Goal: Task Accomplishment & Management: Use online tool/utility

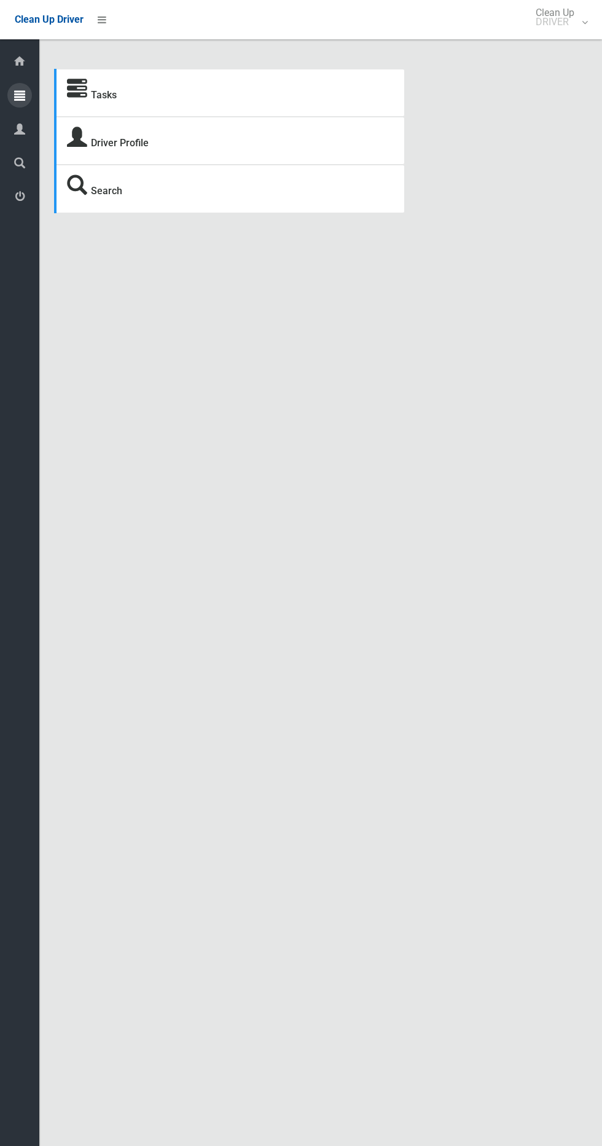
click at [18, 88] on icon at bounding box center [19, 95] width 11 height 25
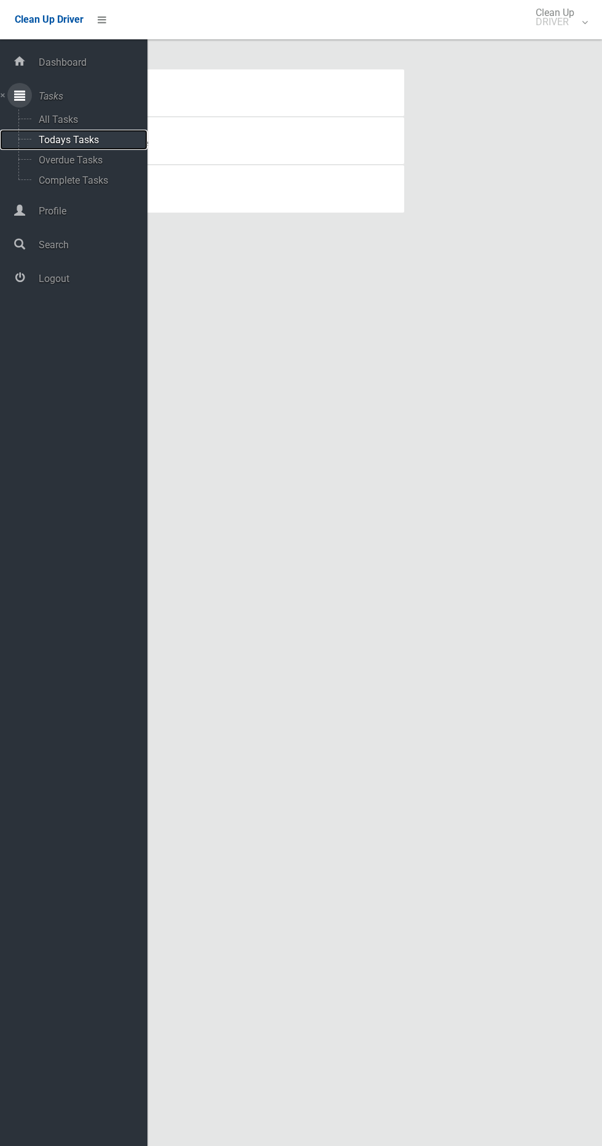
click at [55, 143] on span "Todays Tasks" at bounding box center [86, 140] width 102 height 12
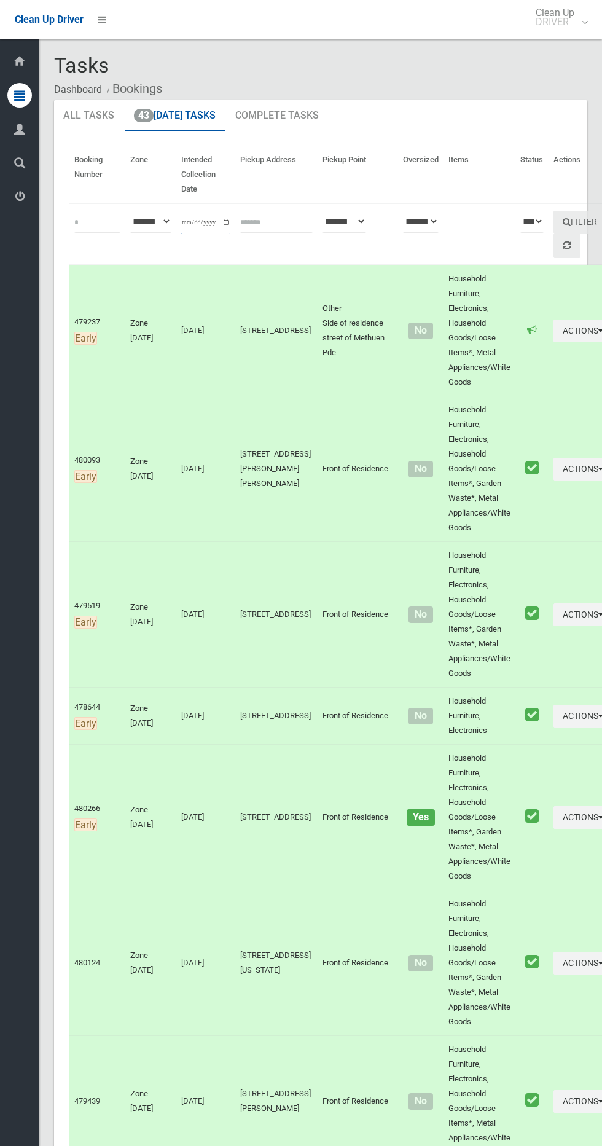
click at [208, 213] on input "**********" at bounding box center [205, 222] width 49 height 23
type input "**********"
click at [553, 211] on button "Filter" at bounding box center [579, 222] width 53 height 23
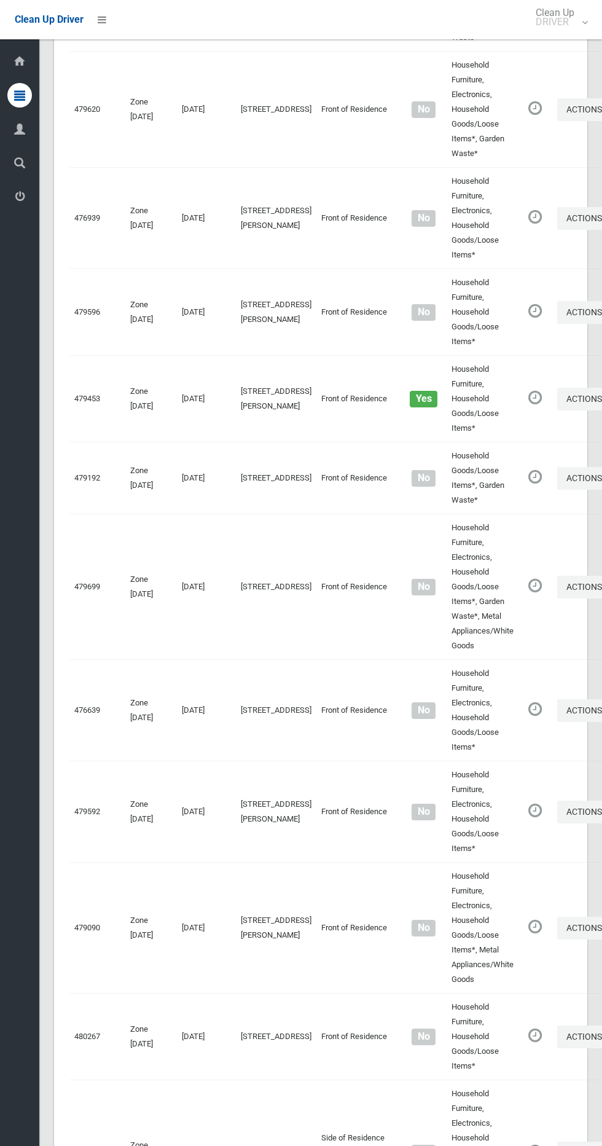
scroll to position [5488, 0]
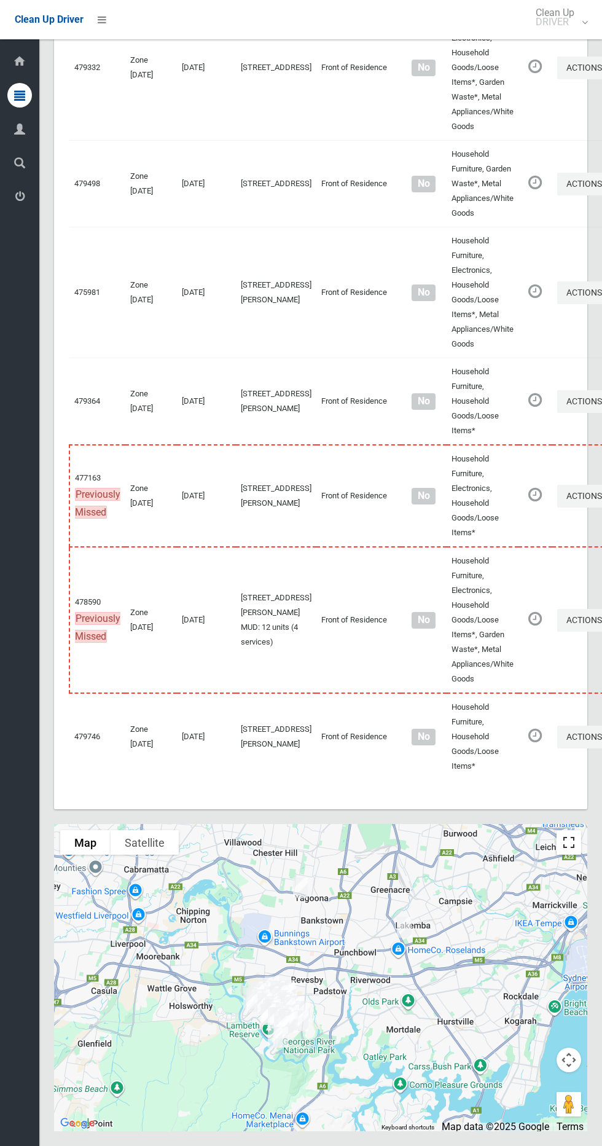
click at [563, 846] on button "Toggle fullscreen view" at bounding box center [569, 842] width 25 height 25
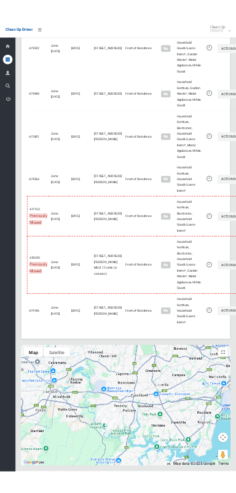
scroll to position [5377, 0]
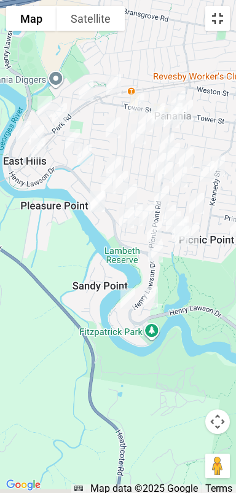
click at [222, 14] on button "Toggle fullscreen view" at bounding box center [217, 18] width 25 height 25
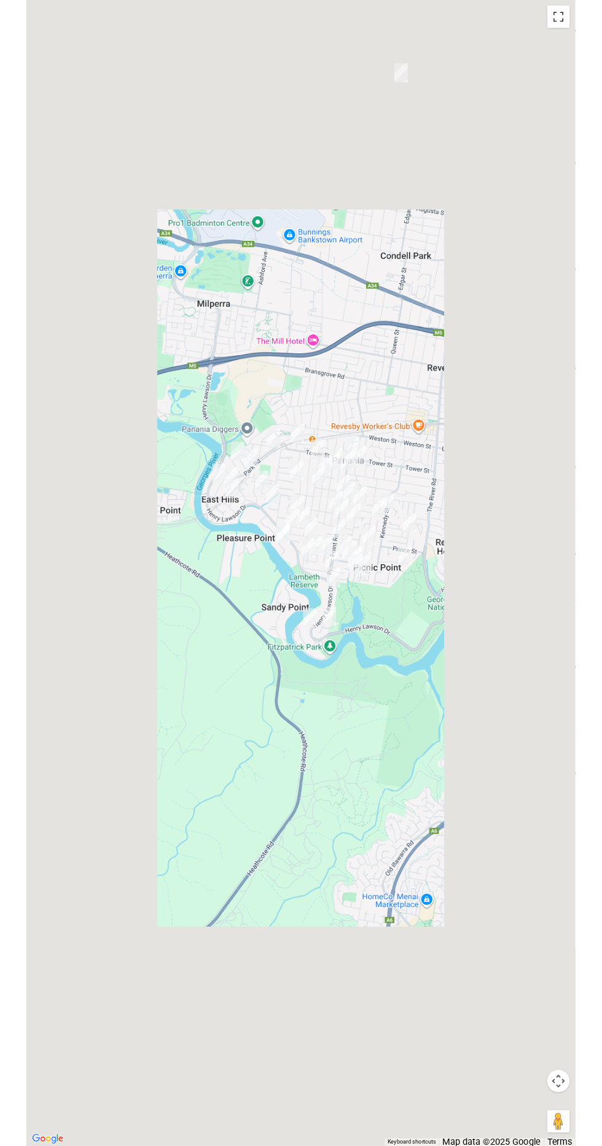
scroll to position [5435, 0]
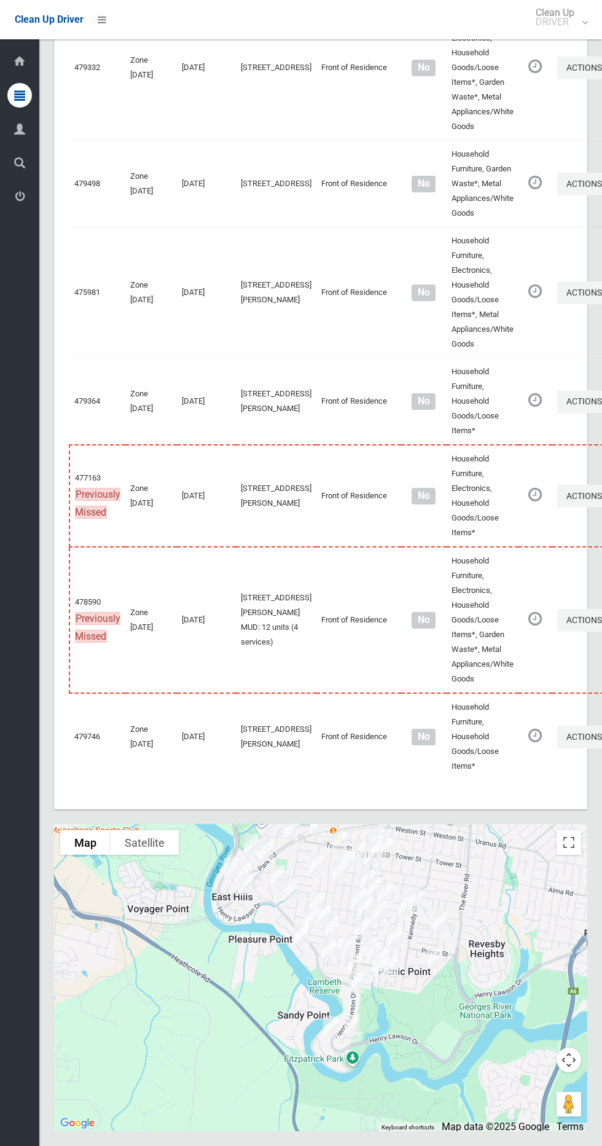
click at [119, 28] on div "Clean Up Driver" at bounding box center [60, 19] width 120 height 39
click at [111, 15] on link at bounding box center [102, 20] width 22 height 22
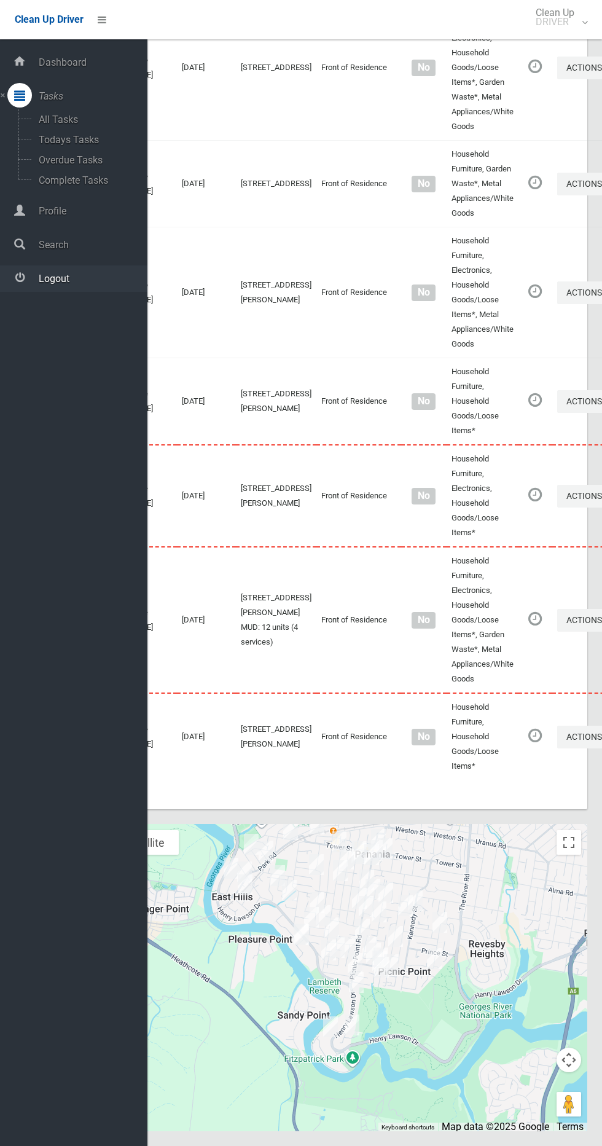
click at [87, 278] on span "Logout" at bounding box center [91, 279] width 112 height 12
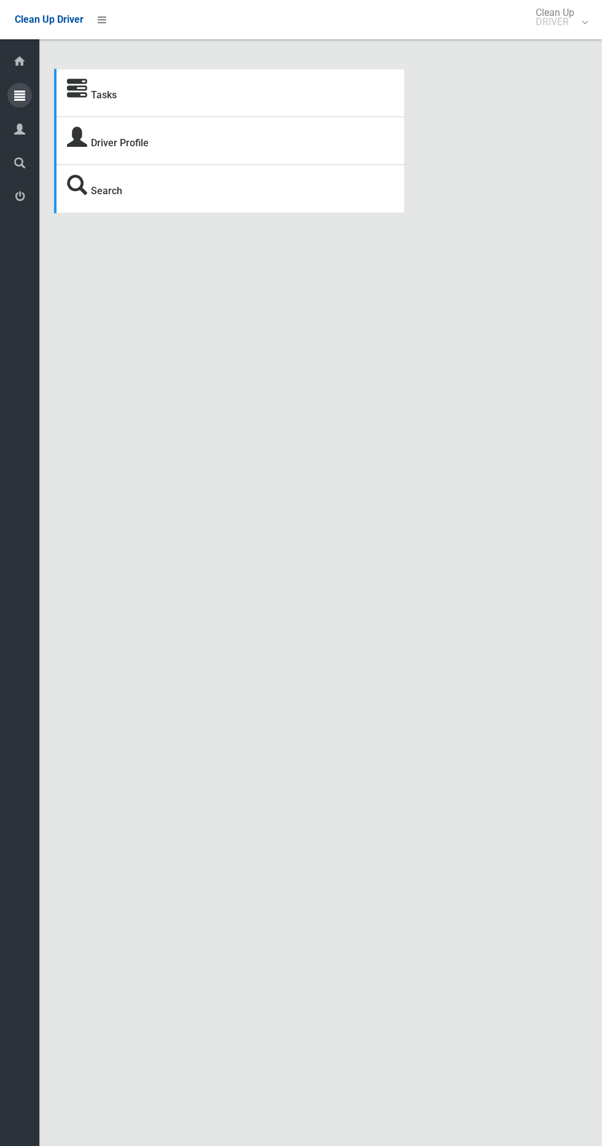
click at [21, 95] on icon at bounding box center [19, 95] width 11 height 25
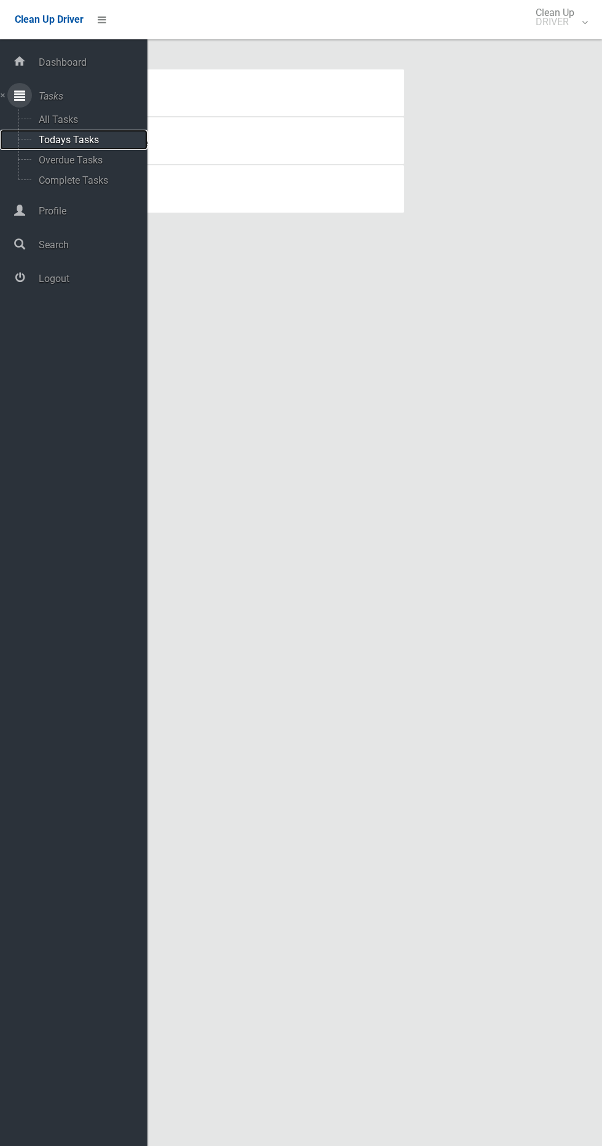
click at [99, 139] on span "Todays Tasks" at bounding box center [86, 140] width 102 height 12
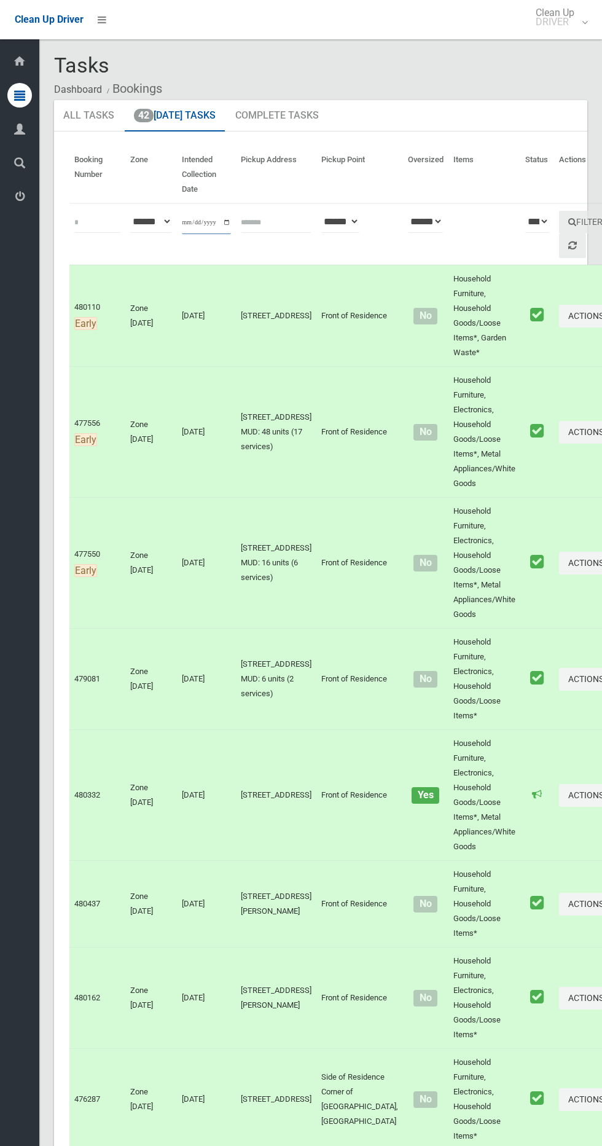
click at [200, 222] on input "**********" at bounding box center [206, 222] width 49 height 23
type input "**********"
click at [559, 213] on button "Filter" at bounding box center [585, 222] width 53 height 23
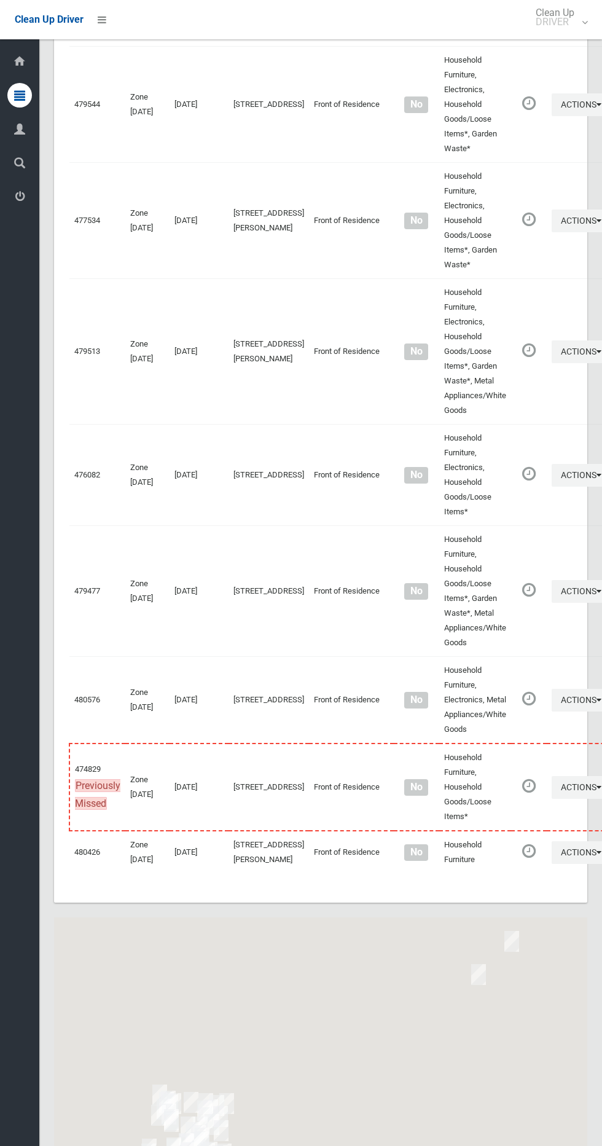
scroll to position [5592, 0]
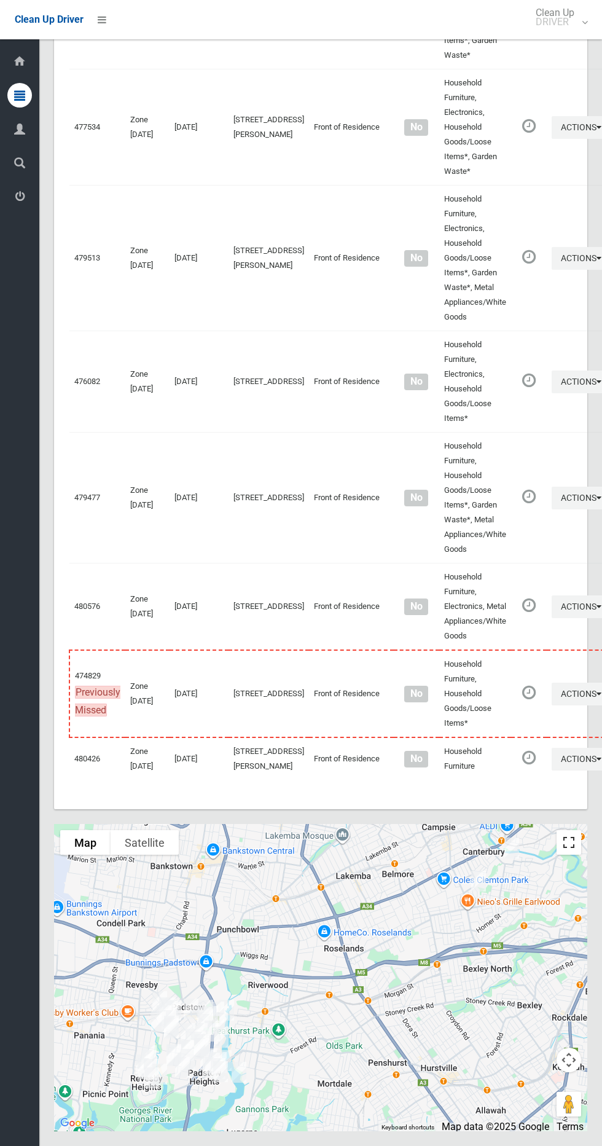
click at [580, 838] on button "Toggle fullscreen view" at bounding box center [569, 842] width 25 height 25
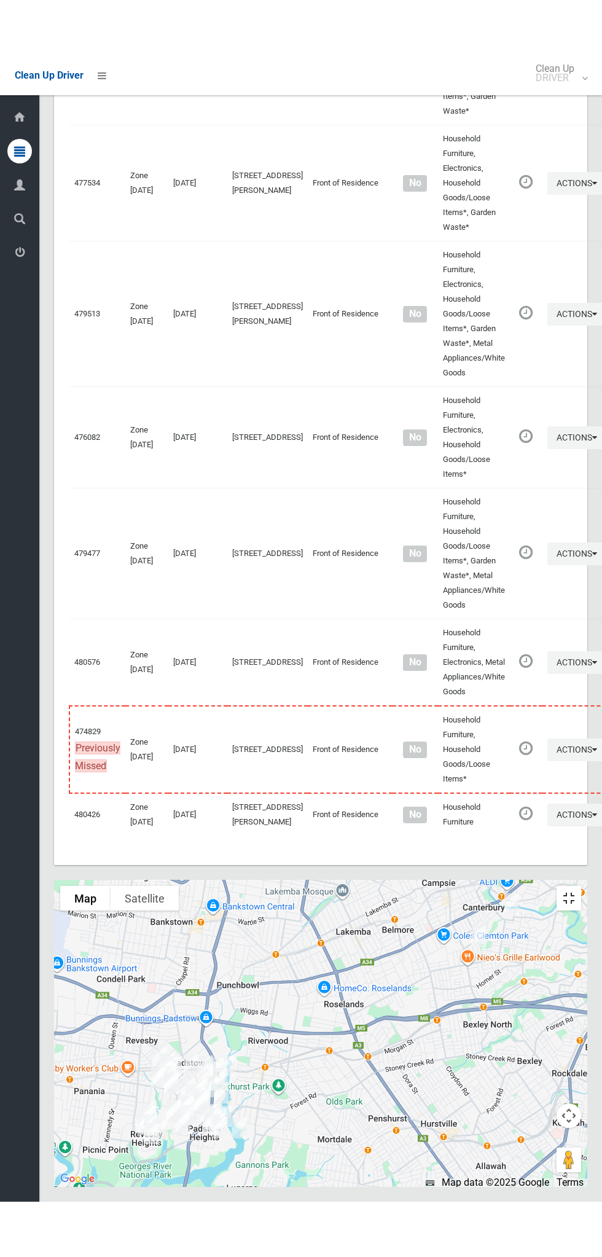
scroll to position [5481, 0]
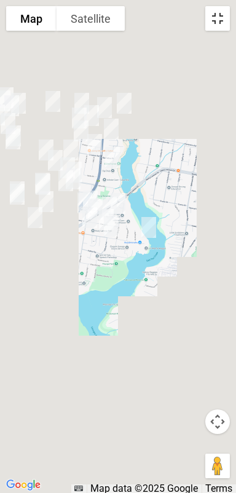
click at [217, 12] on button "Toggle fullscreen view" at bounding box center [217, 18] width 25 height 25
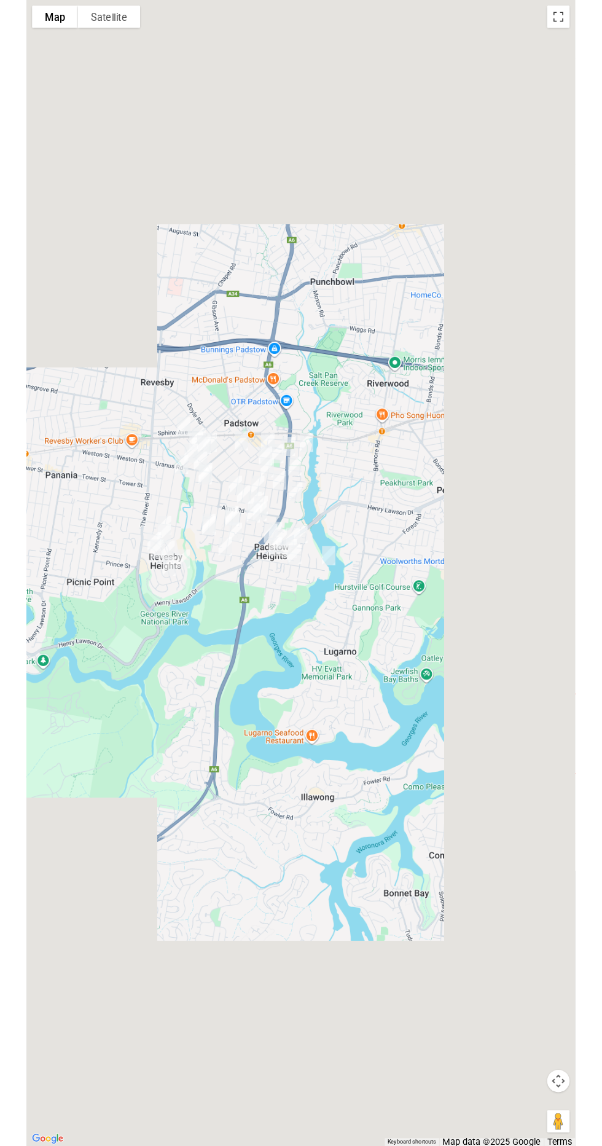
scroll to position [5547, 0]
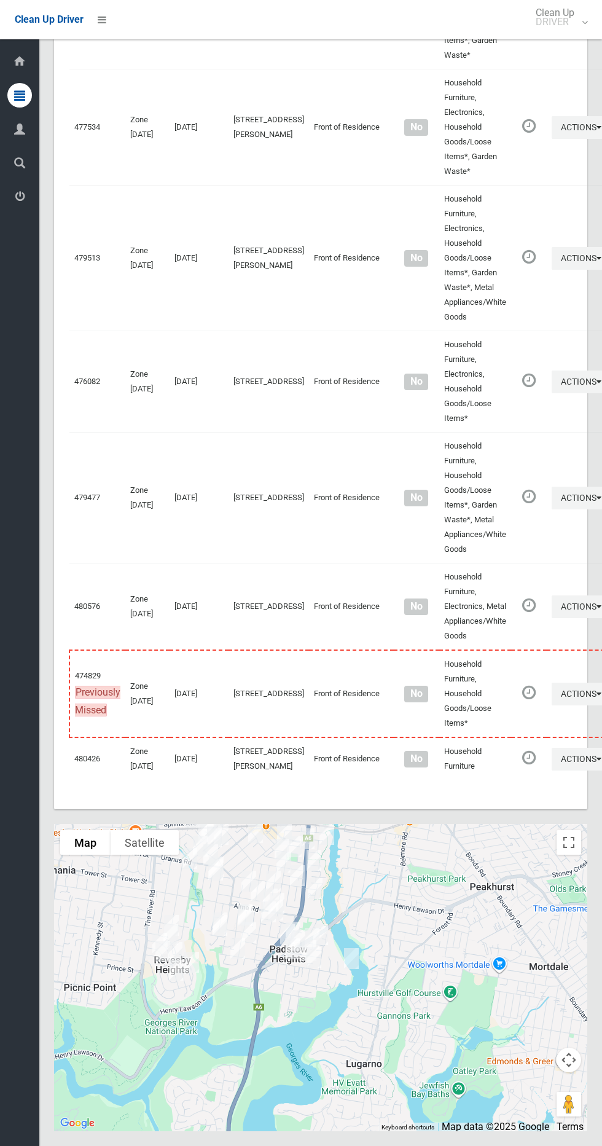
click at [98, 40] on td "479544" at bounding box center [97, 11] width 56 height 116
click at [114, 42] on td "479544" at bounding box center [97, 11] width 56 height 116
click at [101, 19] on icon at bounding box center [102, 19] width 9 height 21
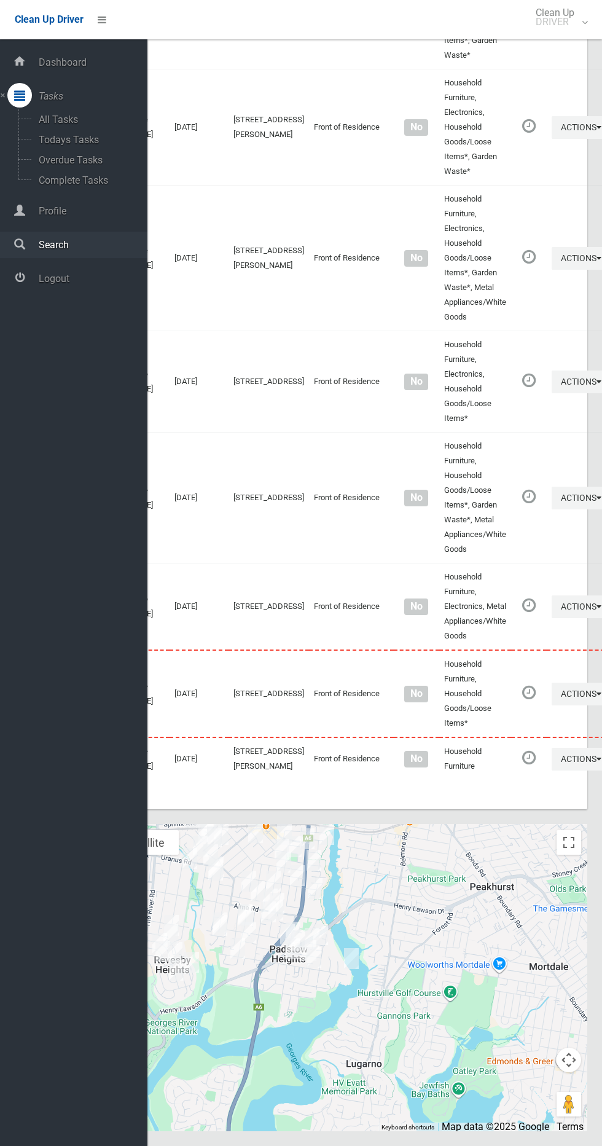
click at [96, 245] on span "Search" at bounding box center [91, 245] width 112 height 12
click at [94, 283] on span "Logout" at bounding box center [91, 279] width 112 height 12
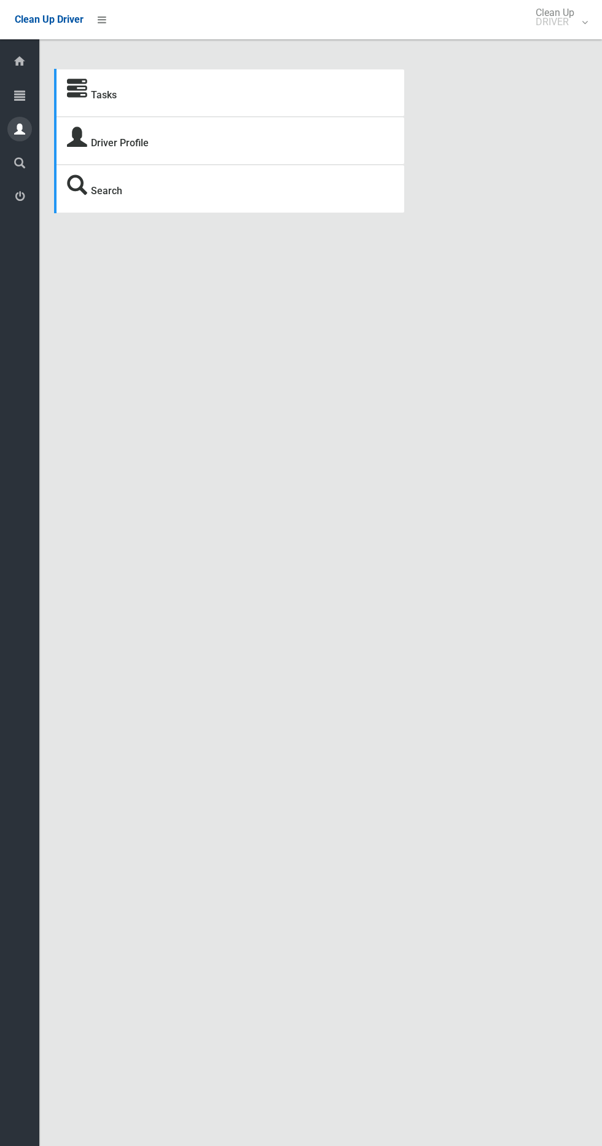
click at [26, 128] on div at bounding box center [19, 129] width 25 height 25
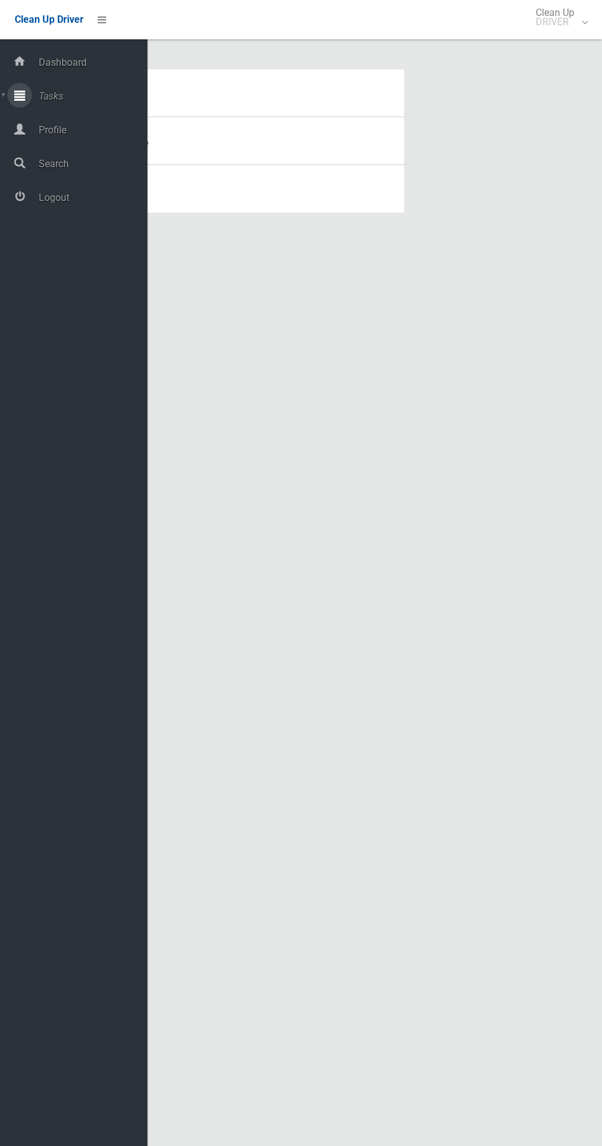
click at [20, 95] on icon at bounding box center [19, 95] width 11 height 25
click at [76, 140] on span "Todays Tasks" at bounding box center [86, 140] width 102 height 12
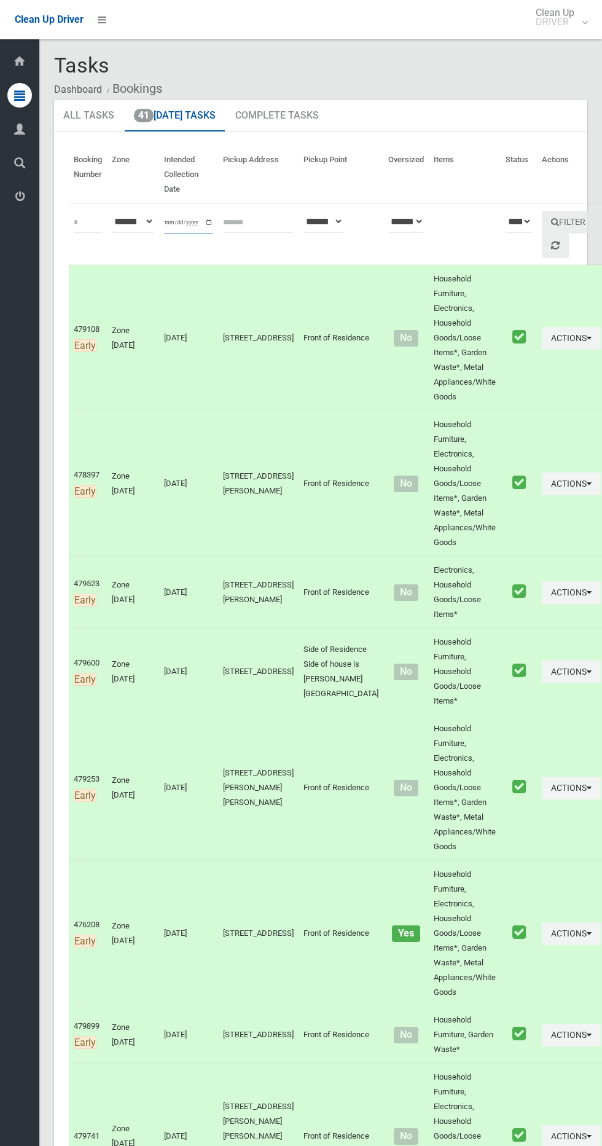
click at [192, 217] on input "**********" at bounding box center [188, 222] width 49 height 23
type input "**********"
click at [553, 223] on button "Filter" at bounding box center [568, 222] width 53 height 23
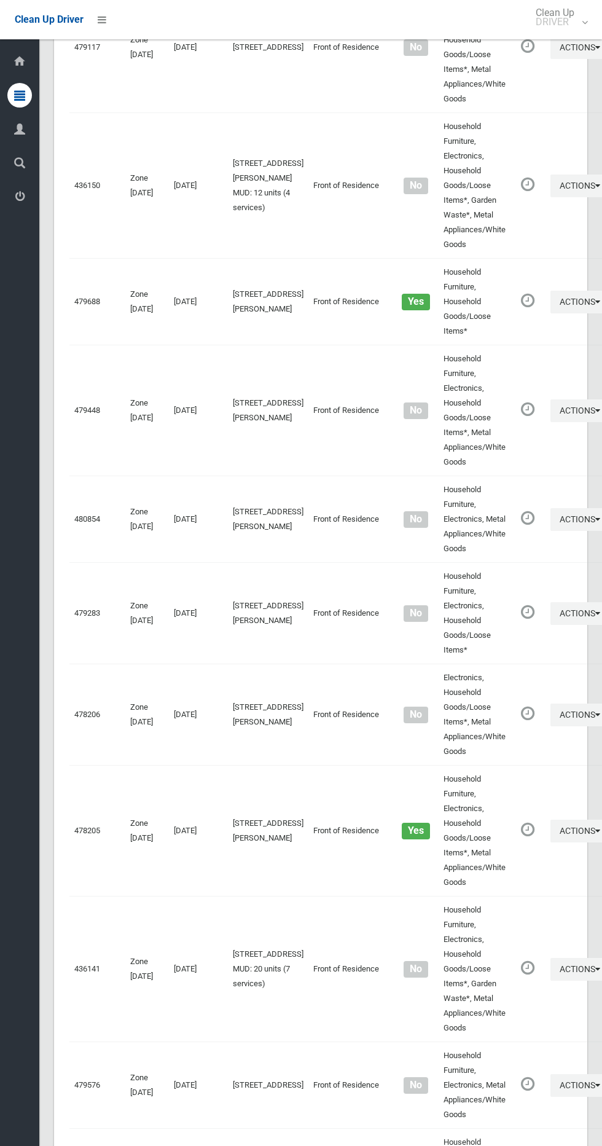
scroll to position [5492, 0]
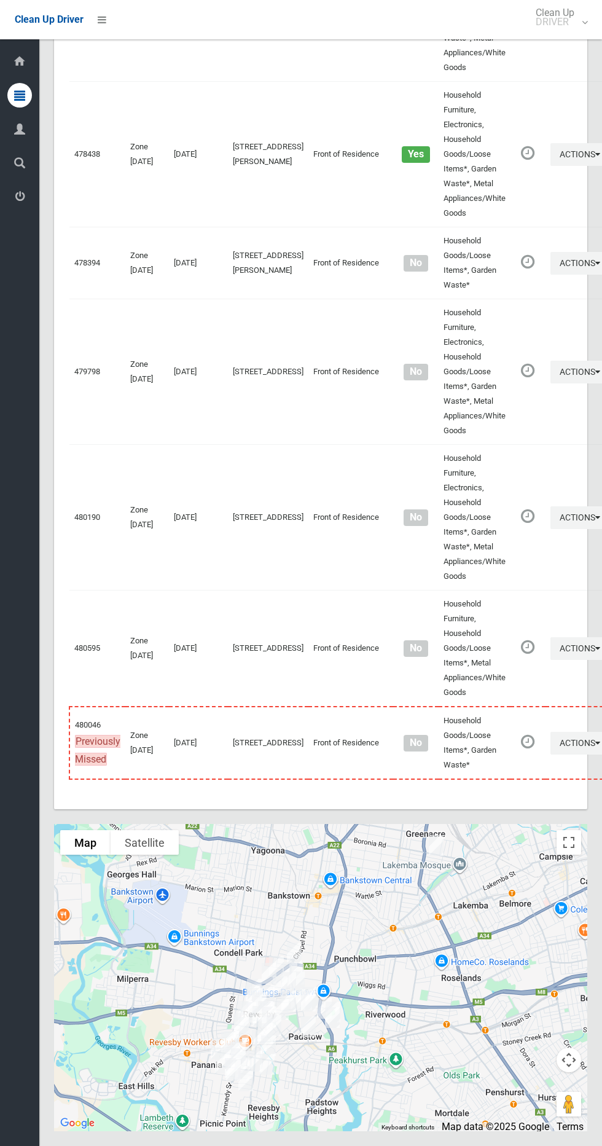
click at [576, 830] on div at bounding box center [320, 977] width 533 height 307
click at [573, 827] on div at bounding box center [320, 977] width 533 height 307
click at [569, 826] on div at bounding box center [320, 977] width 533 height 307
click at [544, 838] on div at bounding box center [320, 977] width 533 height 307
click at [572, 852] on button "Toggle fullscreen view" at bounding box center [569, 842] width 25 height 25
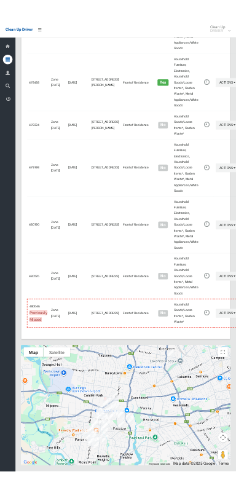
scroll to position [5380, 0]
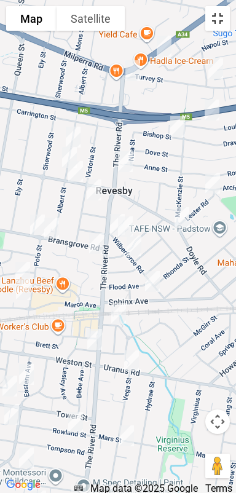
click at [224, 12] on button "Toggle fullscreen view" at bounding box center [217, 18] width 25 height 25
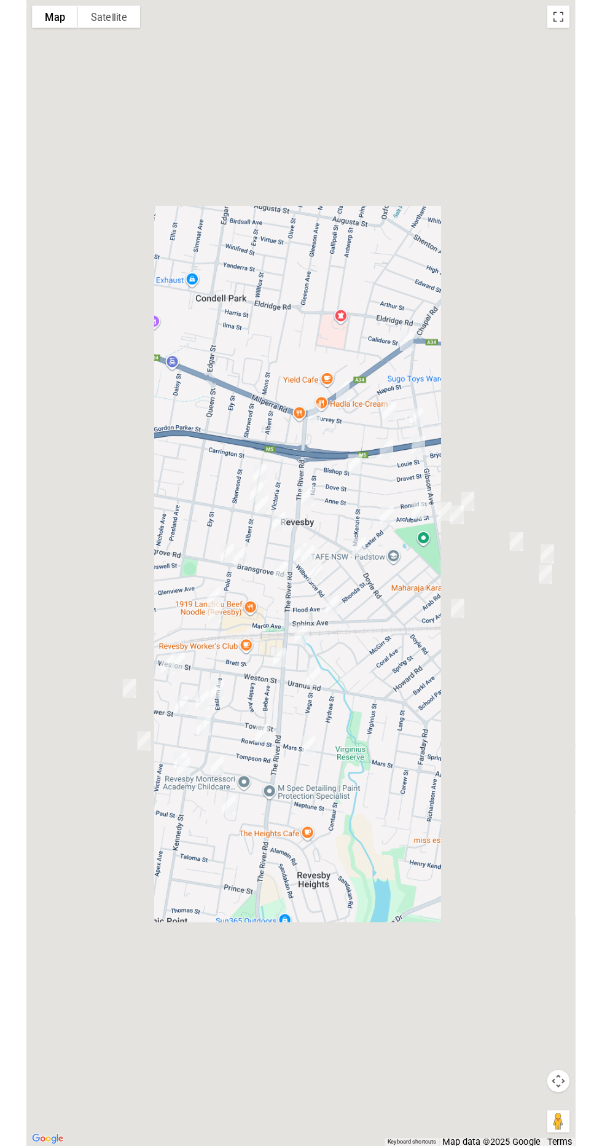
scroll to position [5439, 0]
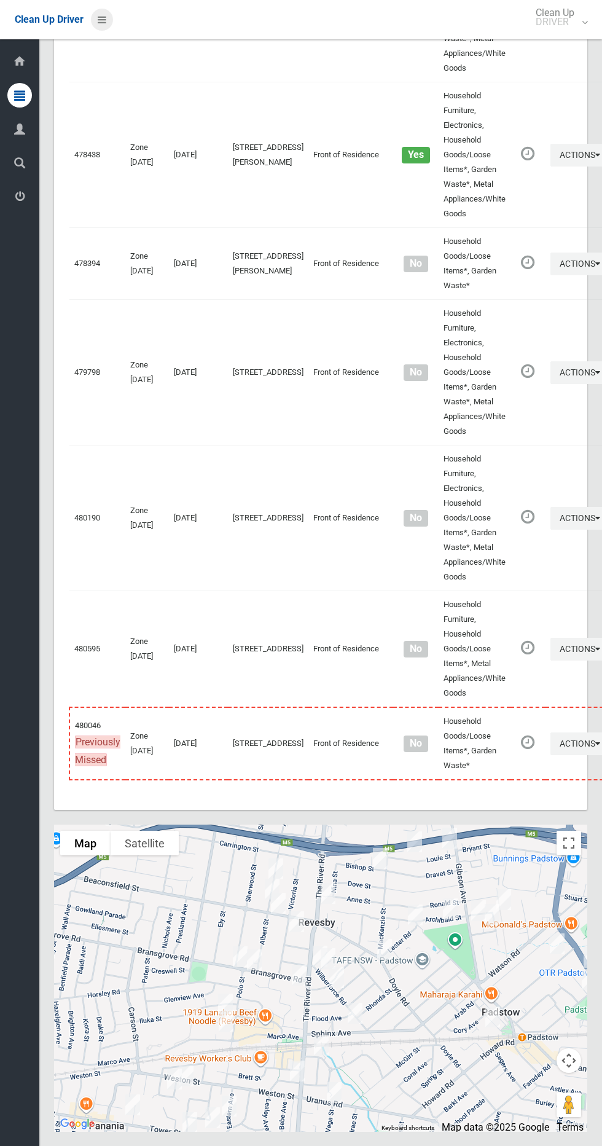
click at [102, 19] on icon at bounding box center [102, 19] width 9 height 21
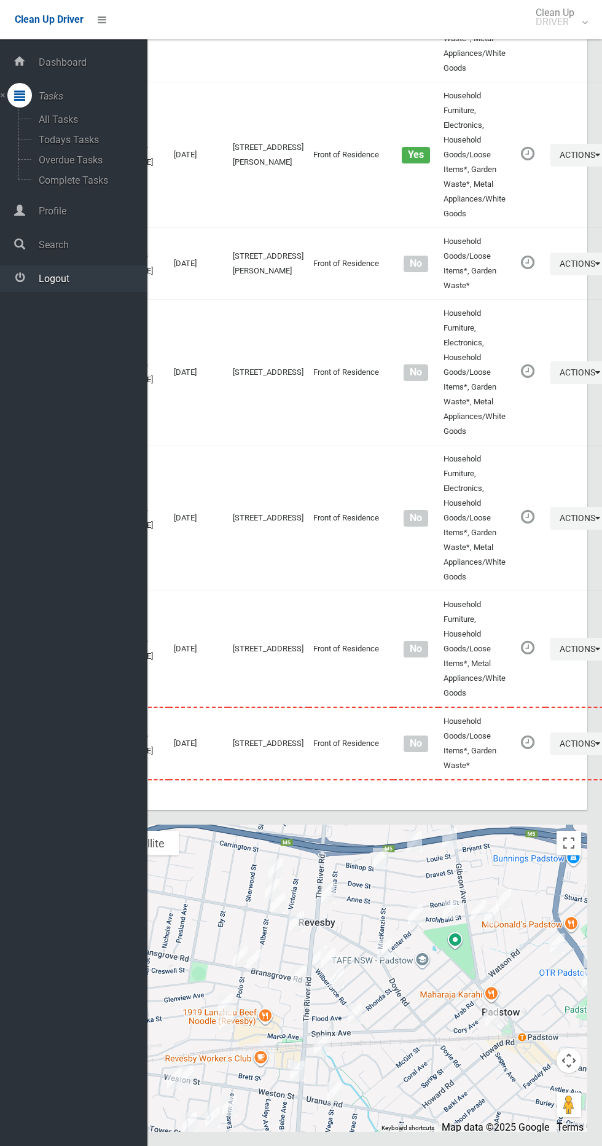
click at [111, 273] on span "Logout" at bounding box center [91, 279] width 112 height 12
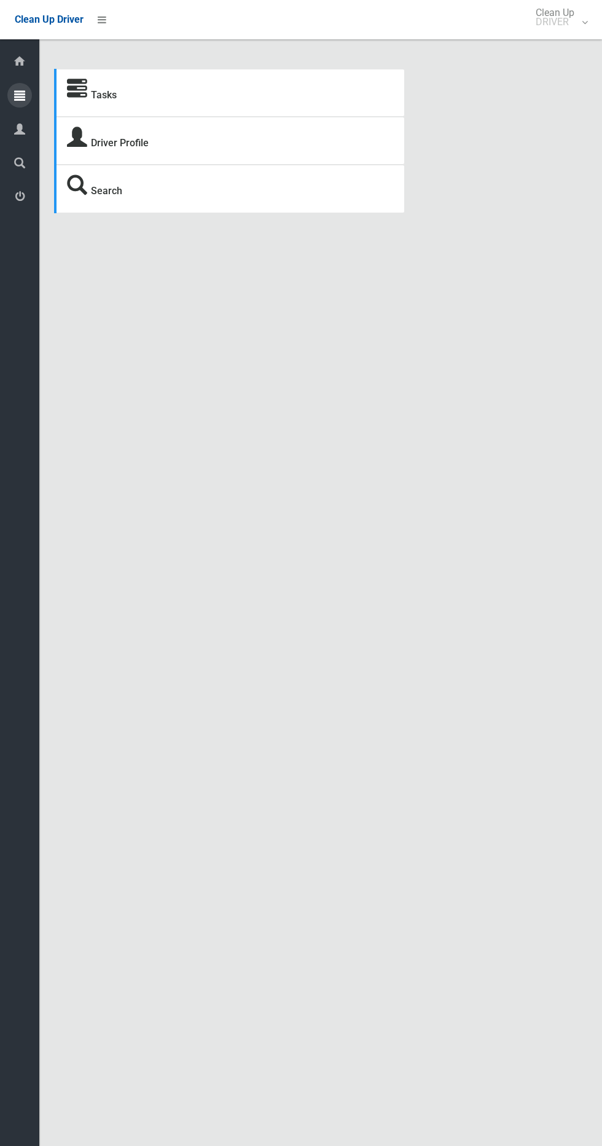
click at [29, 90] on div at bounding box center [19, 95] width 25 height 25
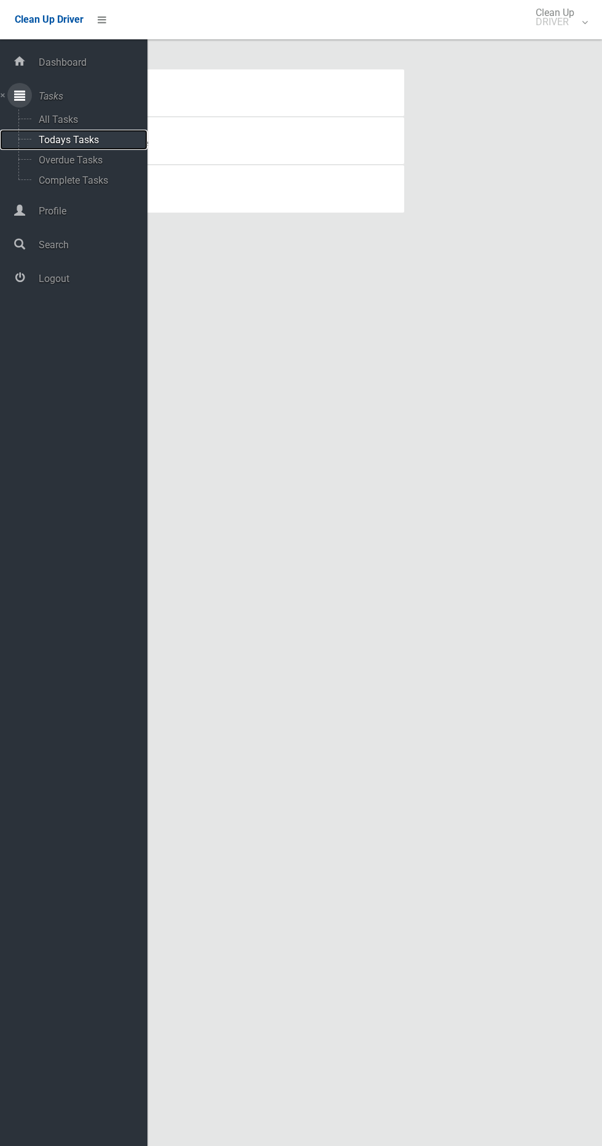
click at [50, 139] on span "Todays Tasks" at bounding box center [86, 140] width 102 height 12
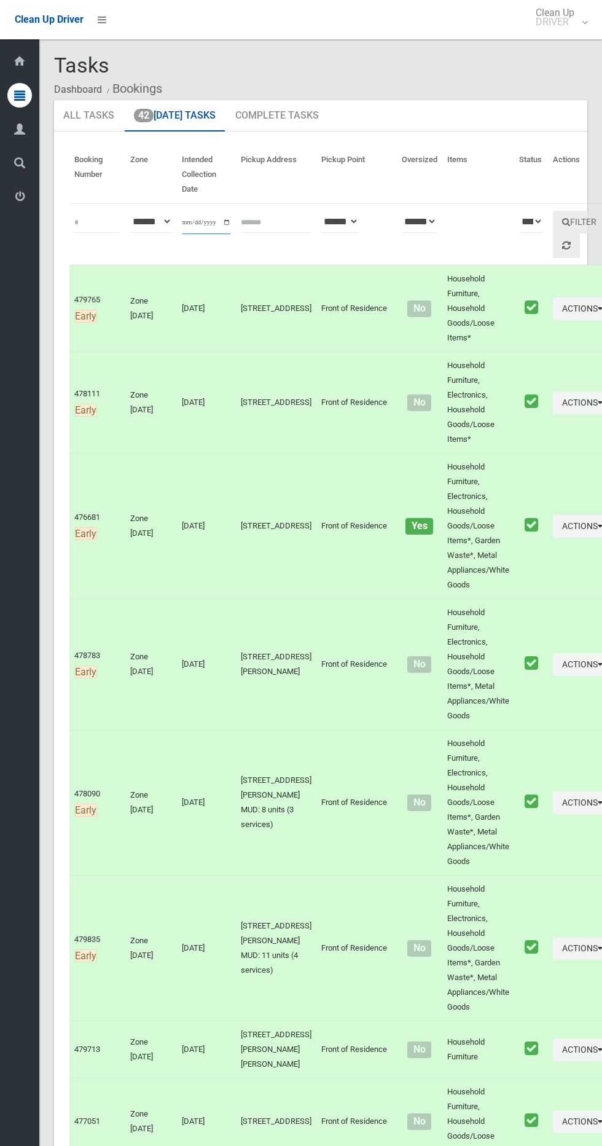
click at [219, 218] on input "**********" at bounding box center [206, 222] width 49 height 23
type input "**********"
click at [562, 222] on icon "submit" at bounding box center [566, 221] width 8 height 9
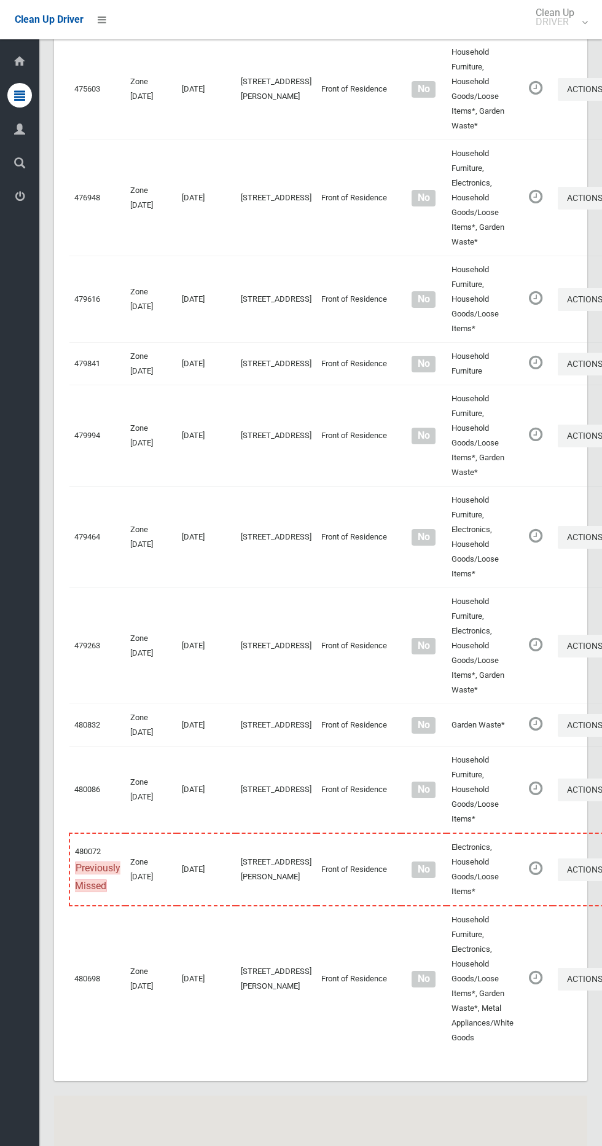
scroll to position [5239, 0]
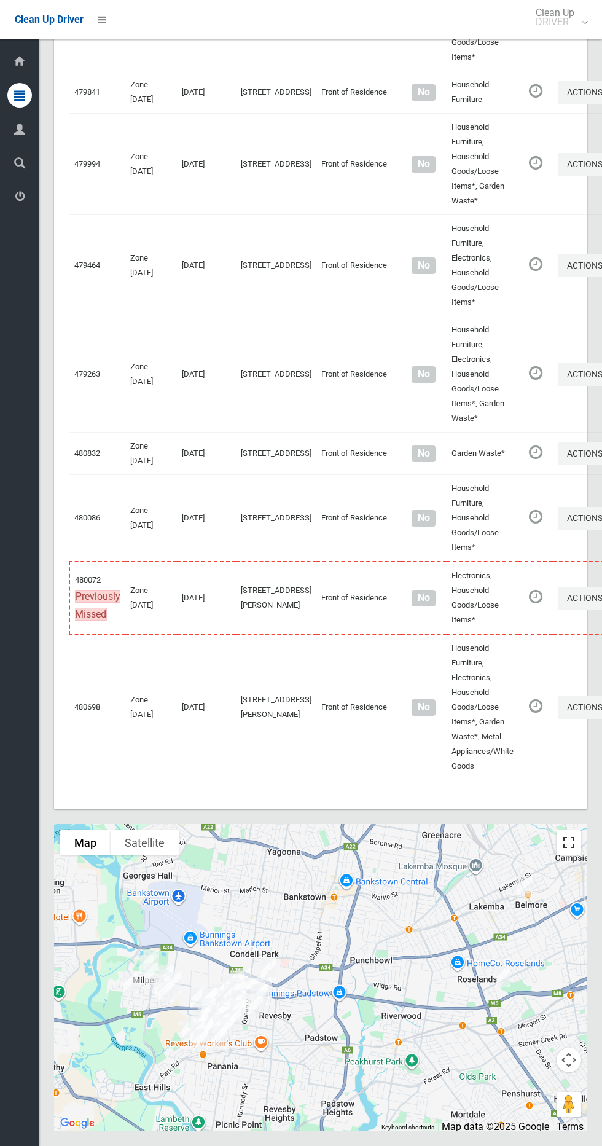
click at [571, 845] on button "Toggle fullscreen view" at bounding box center [569, 842] width 25 height 25
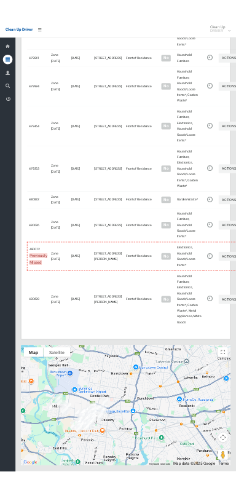
scroll to position [5127, 0]
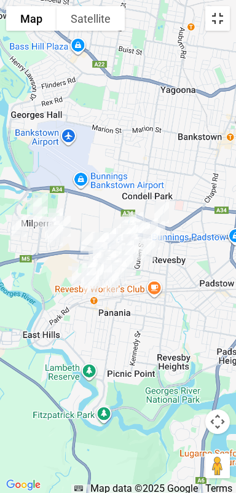
click at [219, 25] on button "Toggle fullscreen view" at bounding box center [217, 18] width 25 height 25
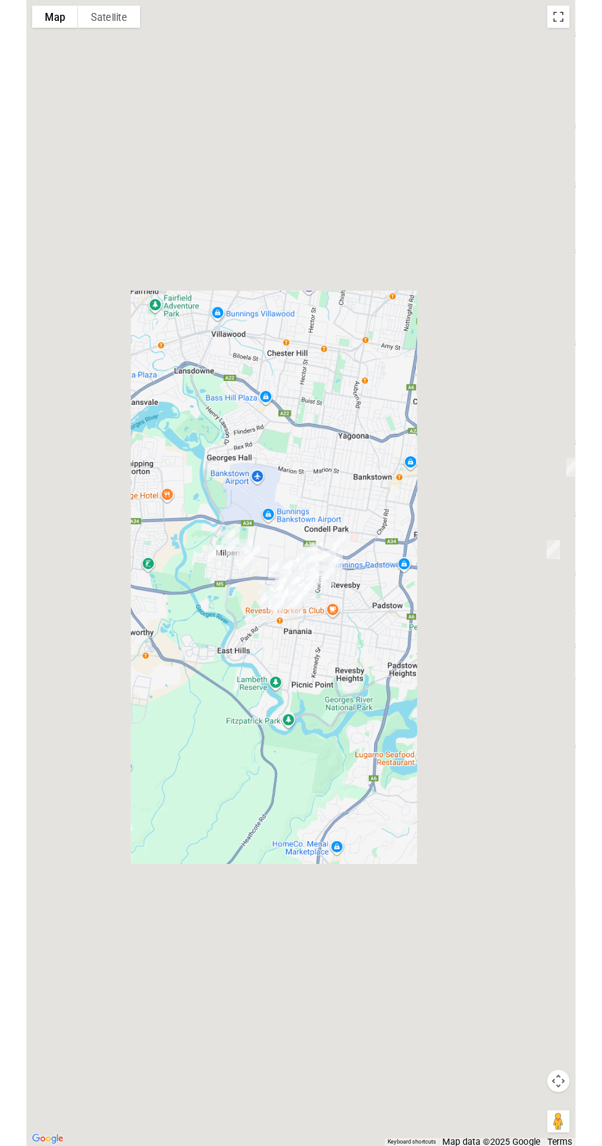
scroll to position [5193, 0]
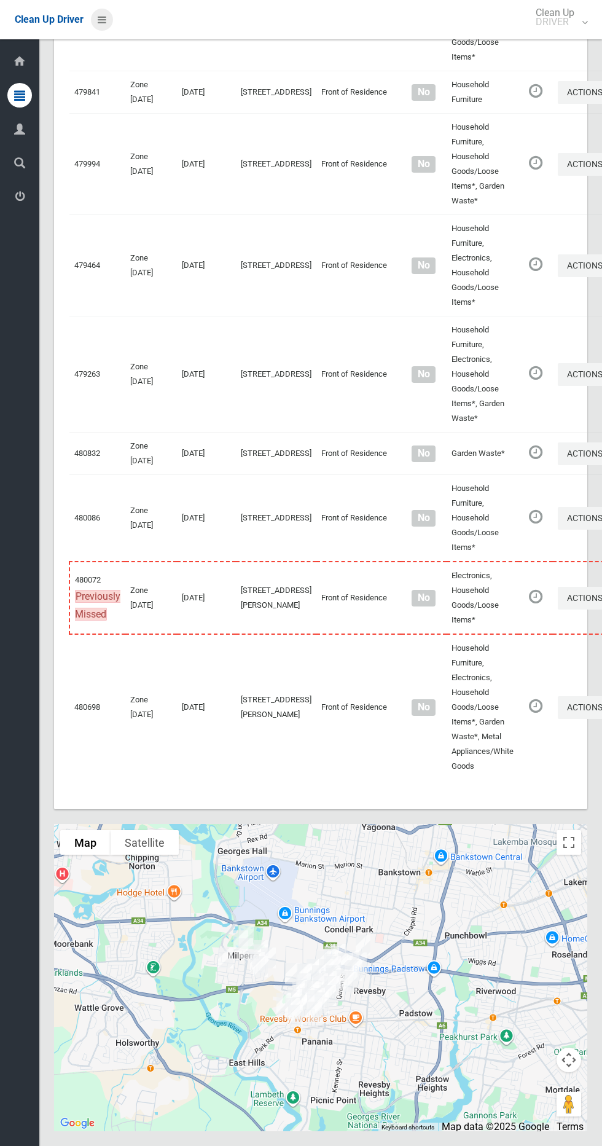
click at [99, 25] on icon at bounding box center [102, 19] width 9 height 21
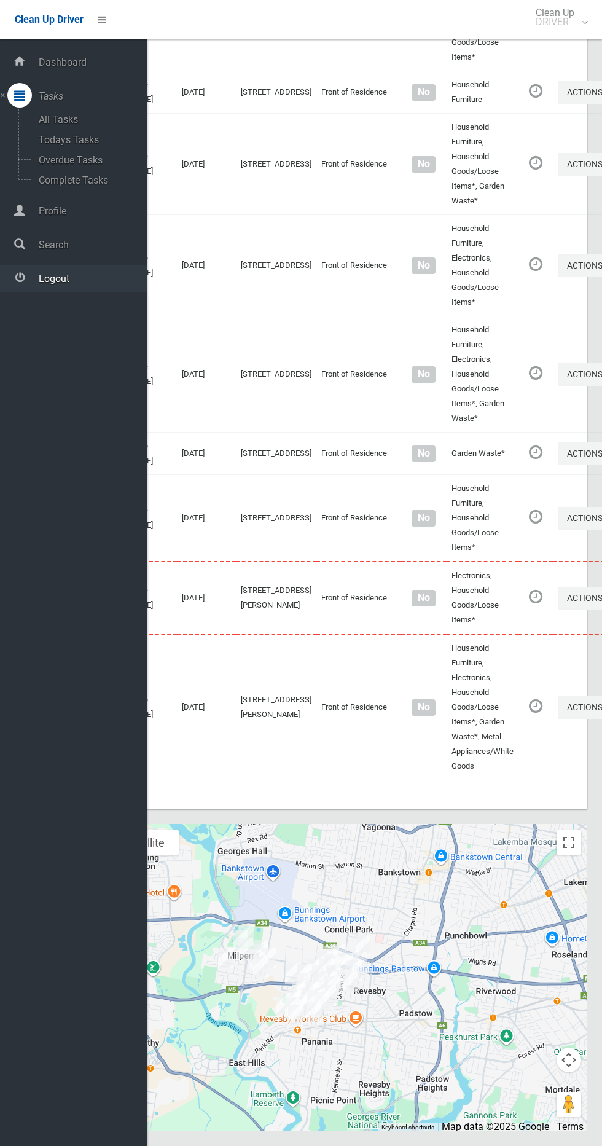
click at [98, 278] on span "Logout" at bounding box center [91, 279] width 112 height 12
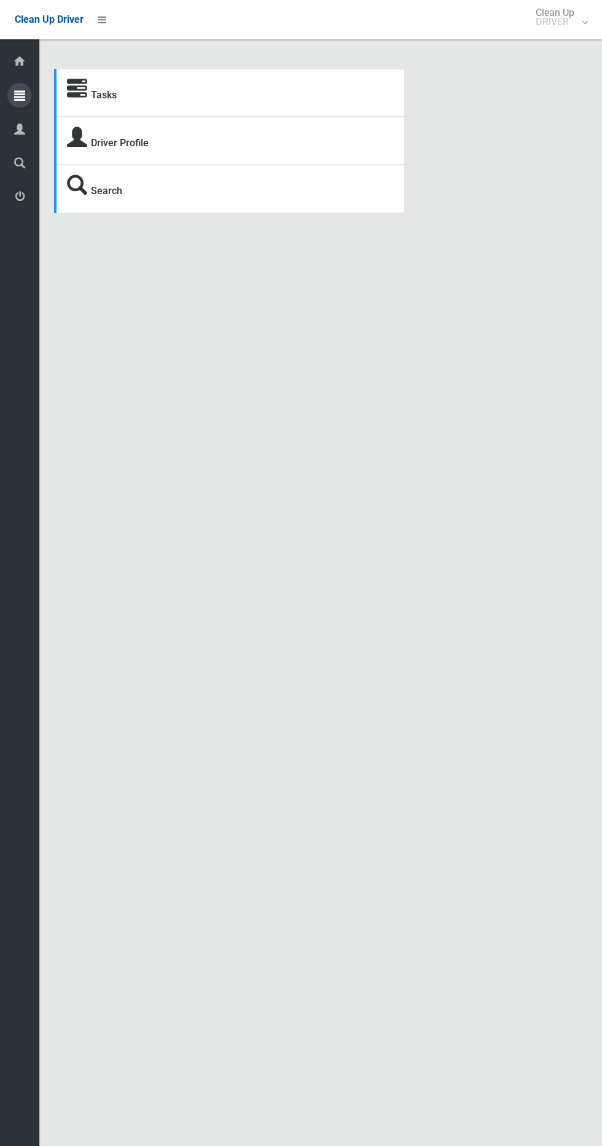
click at [26, 95] on div at bounding box center [19, 95] width 25 height 25
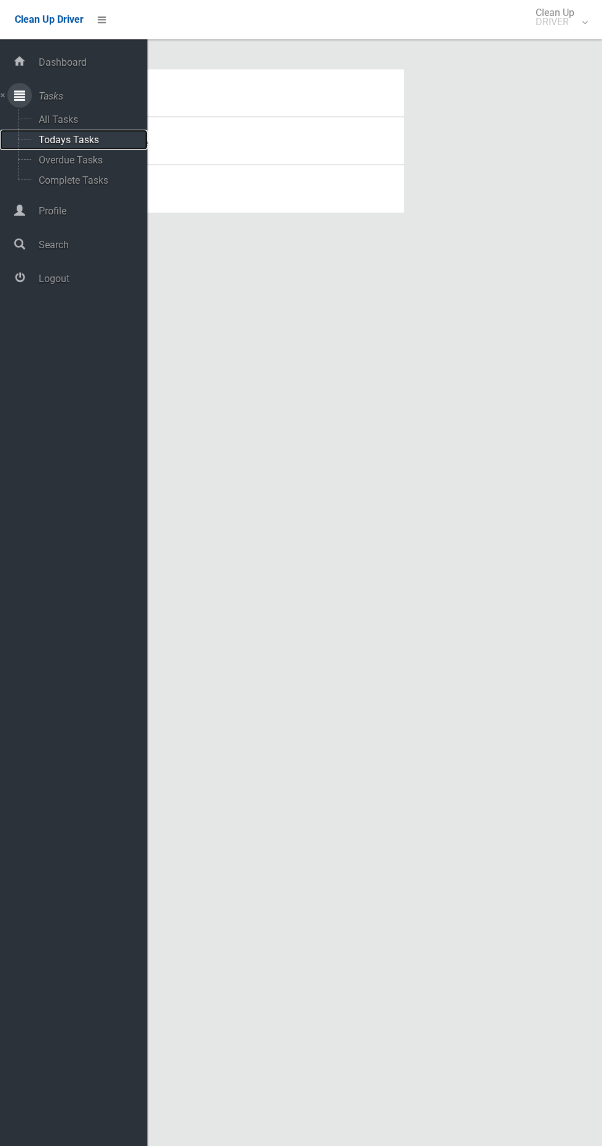
click at [128, 139] on span "Todays Tasks" at bounding box center [86, 140] width 102 height 12
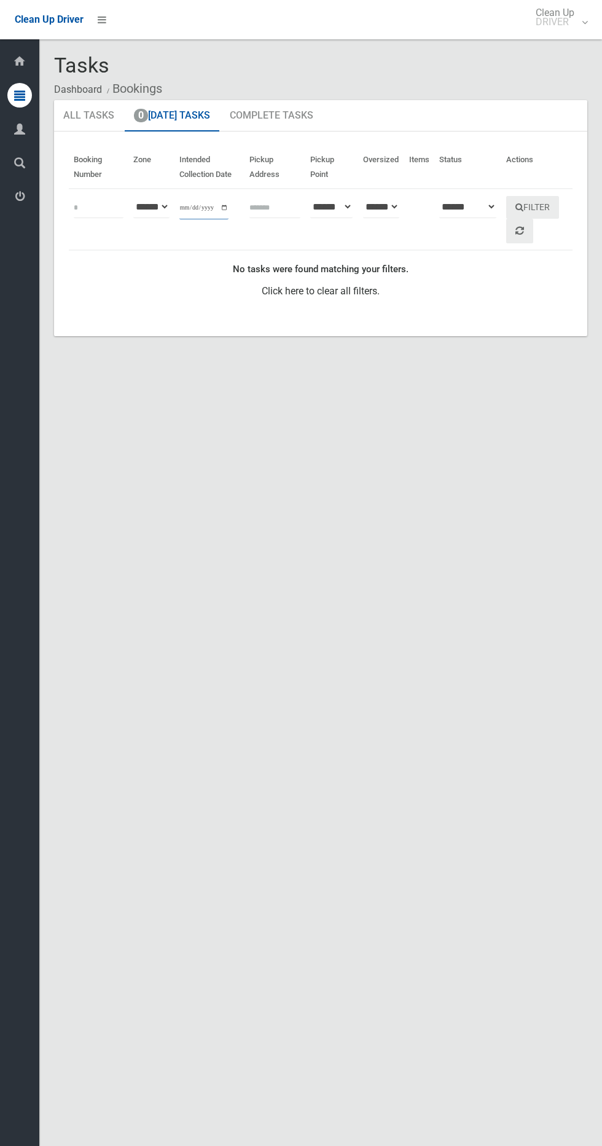
click at [196, 207] on input "**********" at bounding box center [203, 208] width 49 height 23
type input "**********"
click at [545, 214] on button "Filter" at bounding box center [532, 207] width 53 height 23
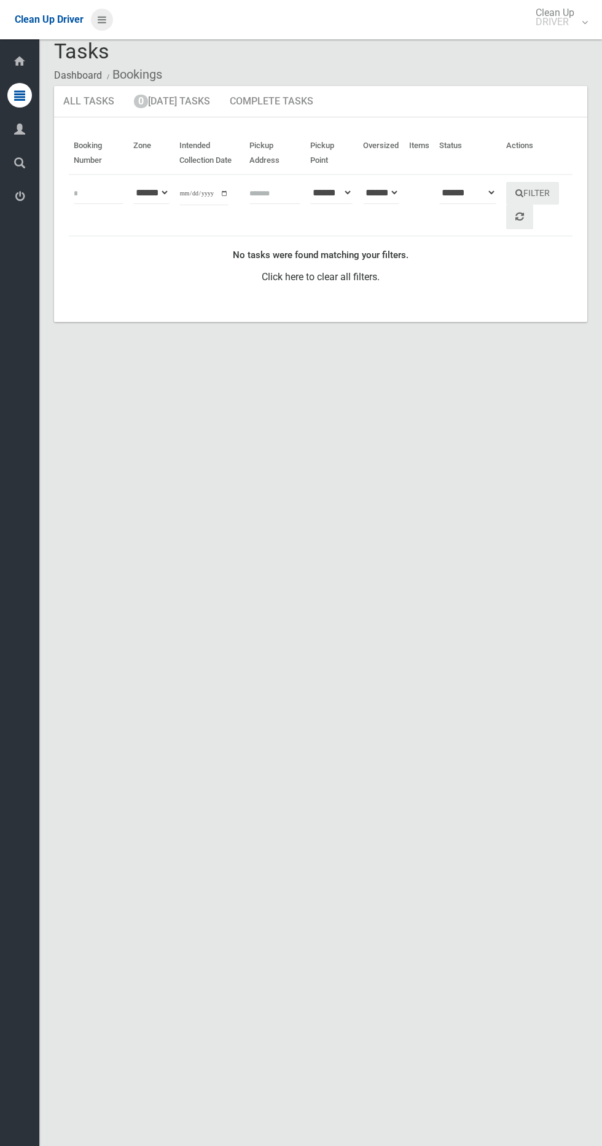
click at [93, 26] on link at bounding box center [102, 20] width 22 height 22
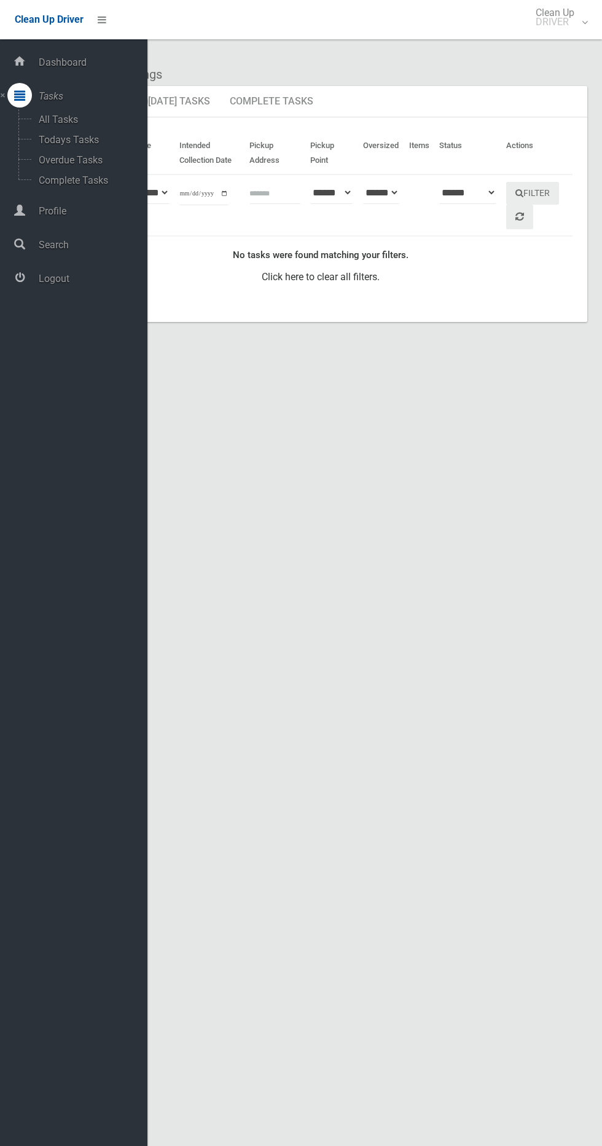
click at [426, 579] on div "Tasks Dashboard Bookings All Tasks 0 [DATE] Tasks Complete Tasks Booking Number…" at bounding box center [301, 574] width 602 height 1146
click at [365, 423] on div "Tasks Dashboard Bookings All Tasks 0 [DATE] Tasks Complete Tasks Booking Number…" at bounding box center [301, 574] width 602 height 1146
click at [115, 14] on div "Clean Up Driver" at bounding box center [60, 19] width 120 height 39
click at [108, 26] on link at bounding box center [102, 20] width 22 height 22
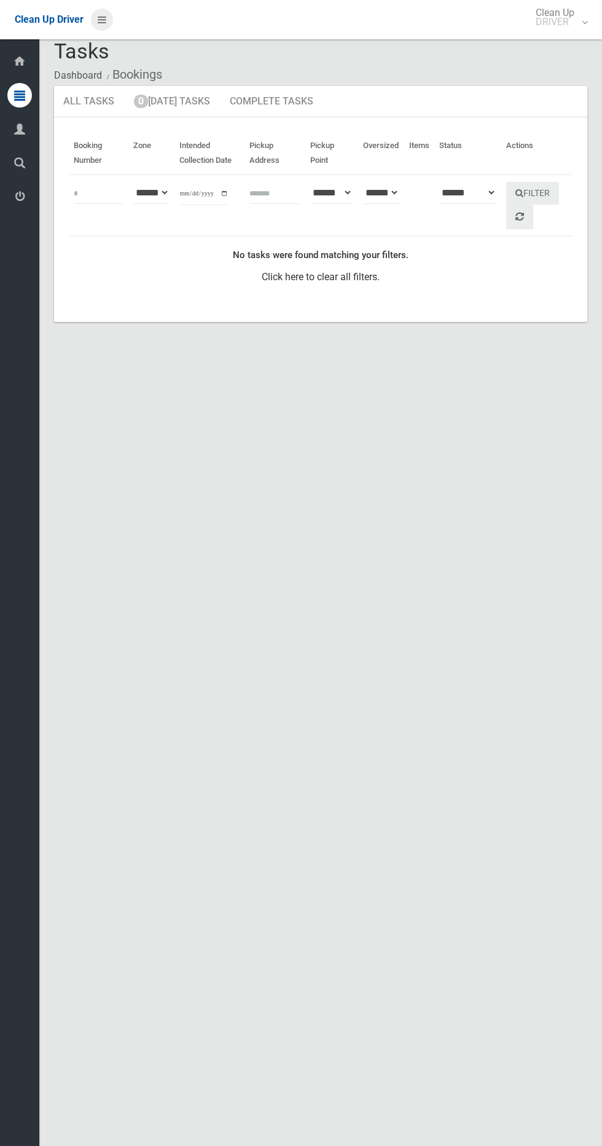
click at [101, 19] on icon at bounding box center [102, 19] width 9 height 21
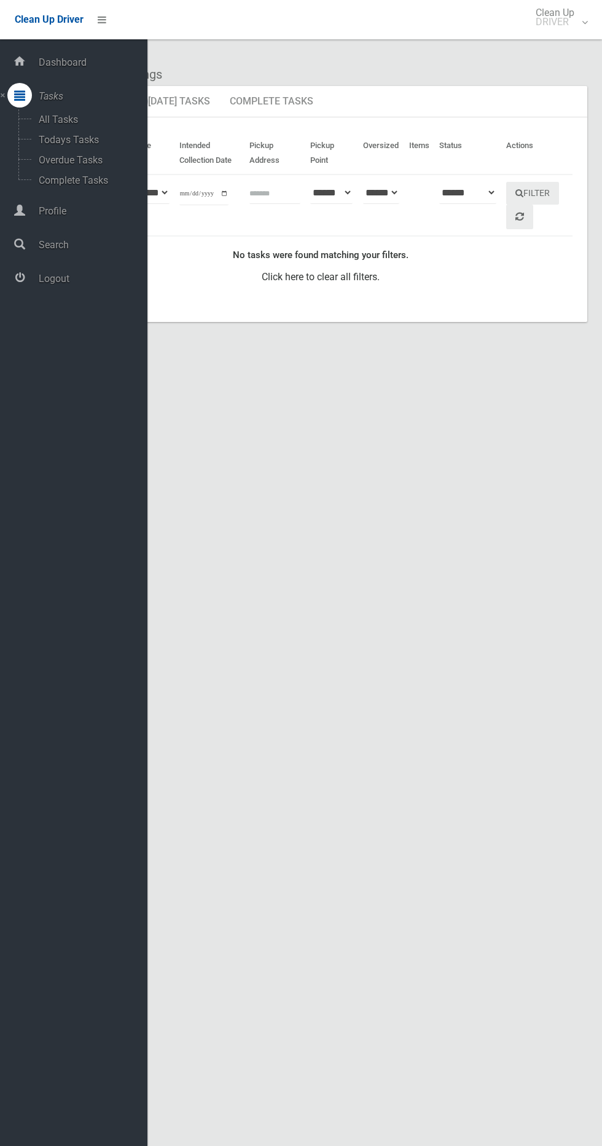
click at [370, 474] on div "Tasks Dashboard Bookings All Tasks 0 [DATE] Tasks Complete Tasks Booking Number…" at bounding box center [301, 574] width 602 height 1146
click at [71, 315] on div "Dashboard Tasks All Tasks Todays Tasks Overdue Tasks Complete Tasks Profile Sea…" at bounding box center [73, 592] width 147 height 1106
click at [103, 278] on span "Logout" at bounding box center [91, 279] width 112 height 12
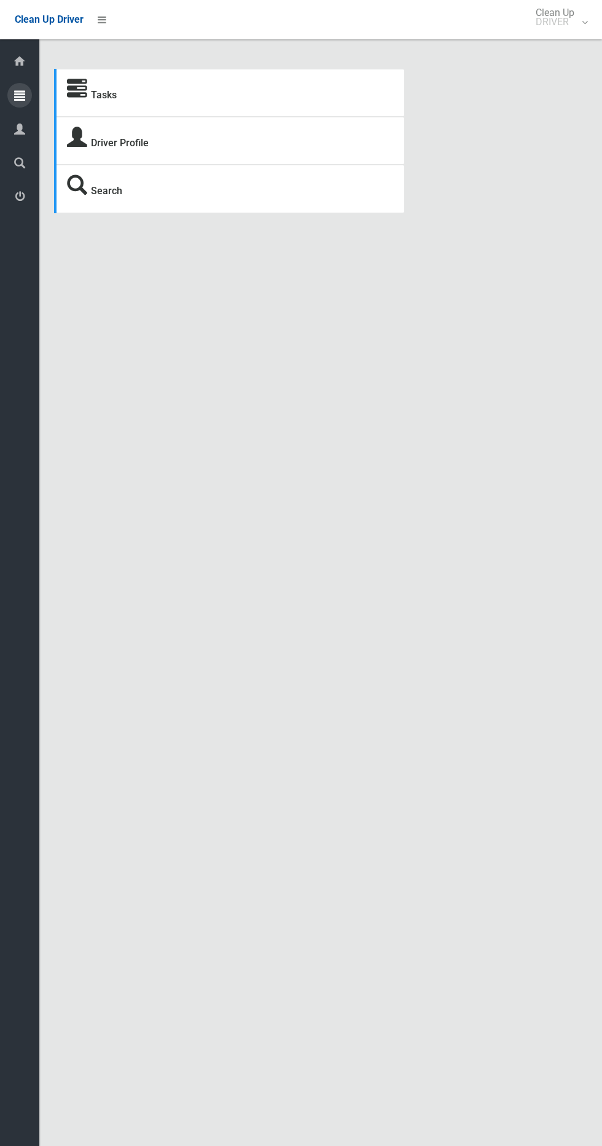
click at [16, 89] on icon at bounding box center [19, 95] width 11 height 25
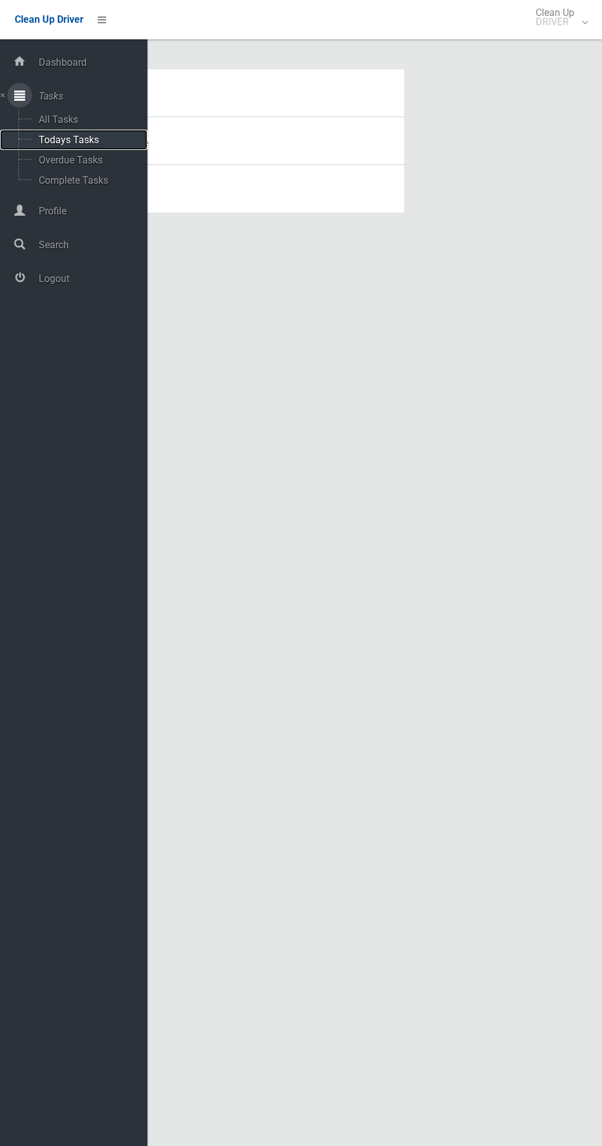
click at [123, 142] on span "Todays Tasks" at bounding box center [86, 140] width 102 height 12
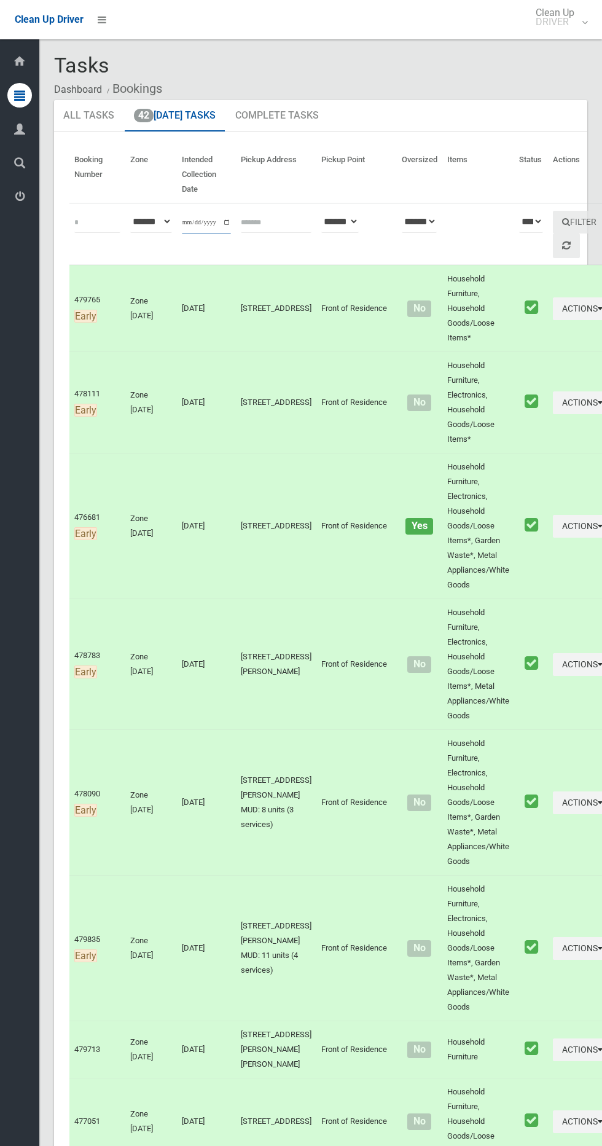
click at [211, 229] on input "**********" at bounding box center [206, 222] width 49 height 23
click at [202, 225] on input "**********" at bounding box center [206, 222] width 49 height 23
click at [225, 222] on input "**********" at bounding box center [206, 222] width 49 height 23
type input "**********"
click at [556, 222] on button "Filter" at bounding box center [579, 222] width 53 height 23
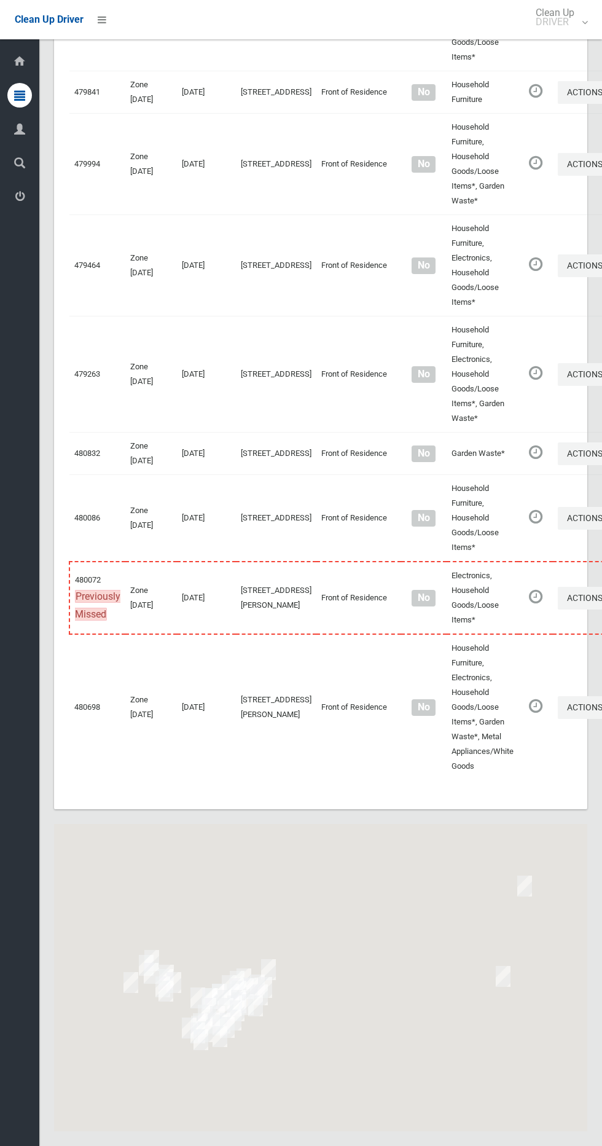
scroll to position [5239, 0]
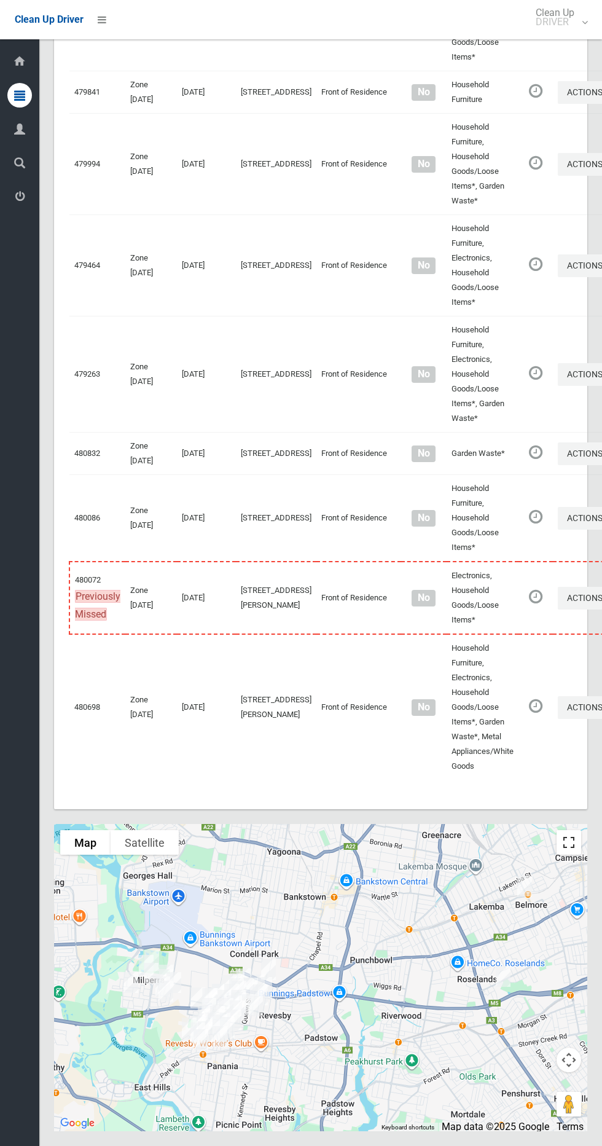
click at [571, 830] on button "Toggle fullscreen view" at bounding box center [569, 842] width 25 height 25
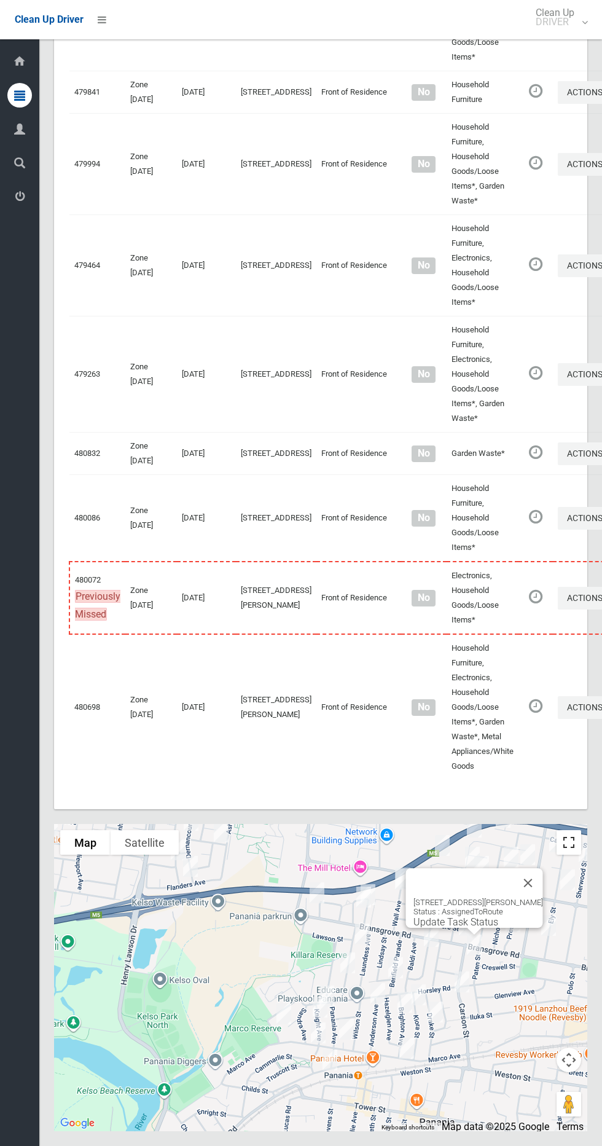
click at [557, 851] on button "Toggle fullscreen view" at bounding box center [569, 842] width 25 height 25
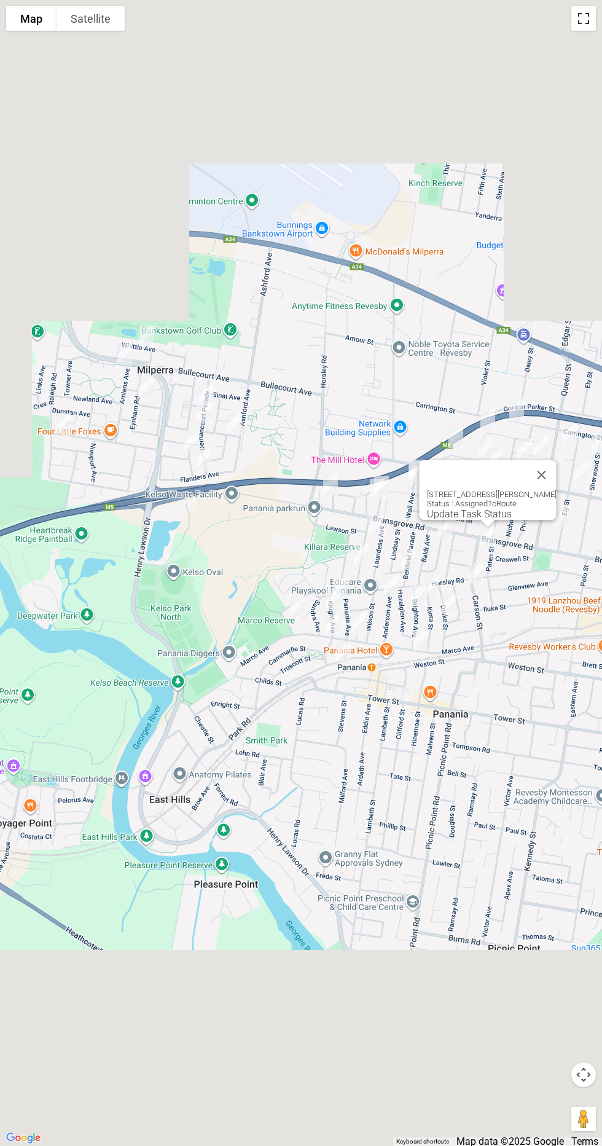
scroll to position [5182, 0]
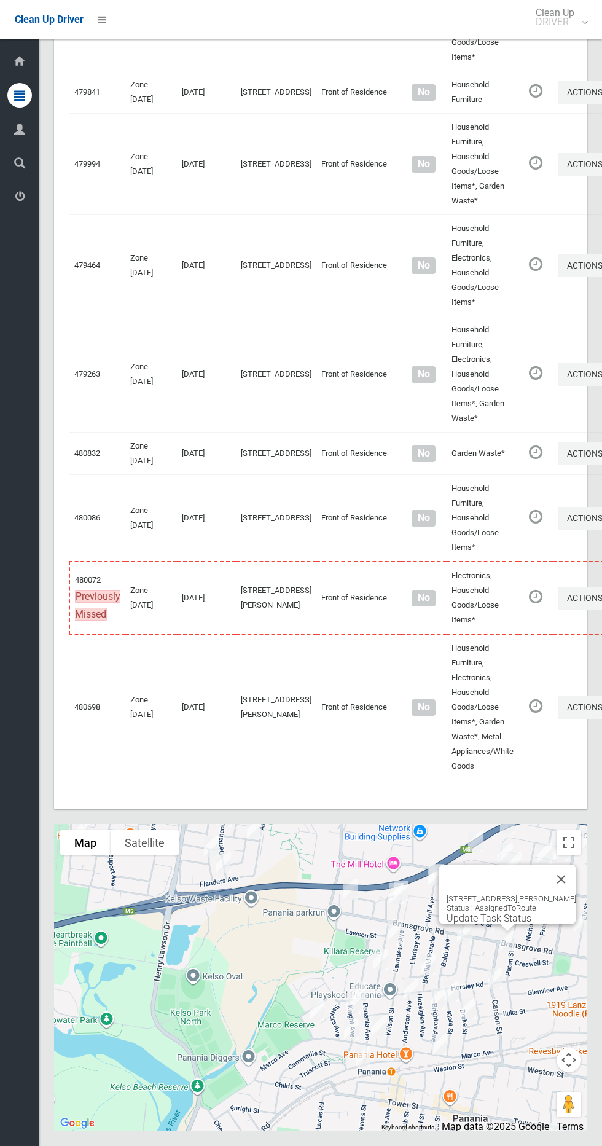
click at [547, 894] on div at bounding box center [497, 878] width 100 height 29
click at [563, 854] on button "Toggle fullscreen view" at bounding box center [569, 842] width 25 height 25
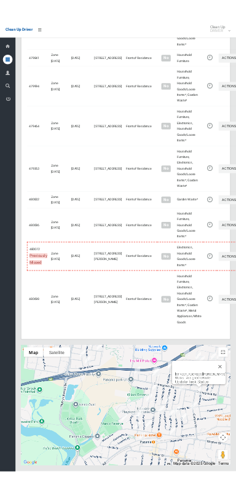
scroll to position [5127, 0]
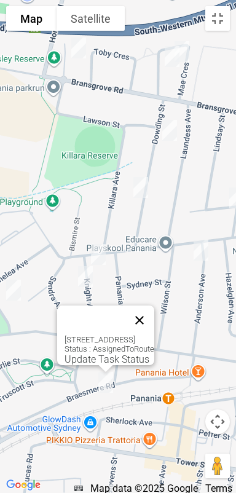
click at [154, 305] on button "Close" at bounding box center [139, 319] width 29 height 29
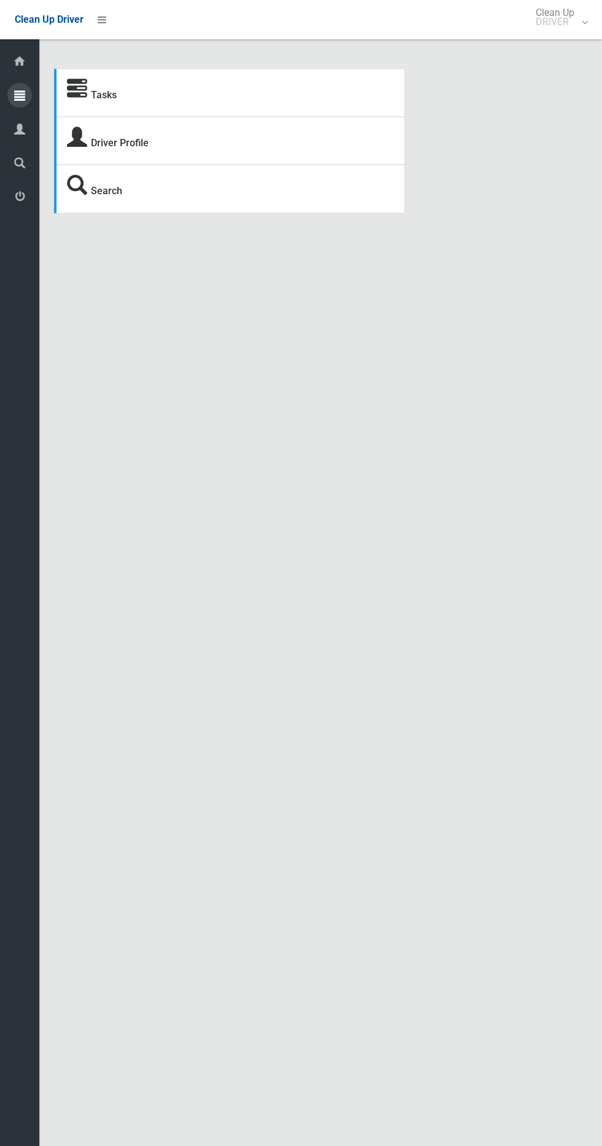
click at [25, 95] on div at bounding box center [19, 95] width 25 height 25
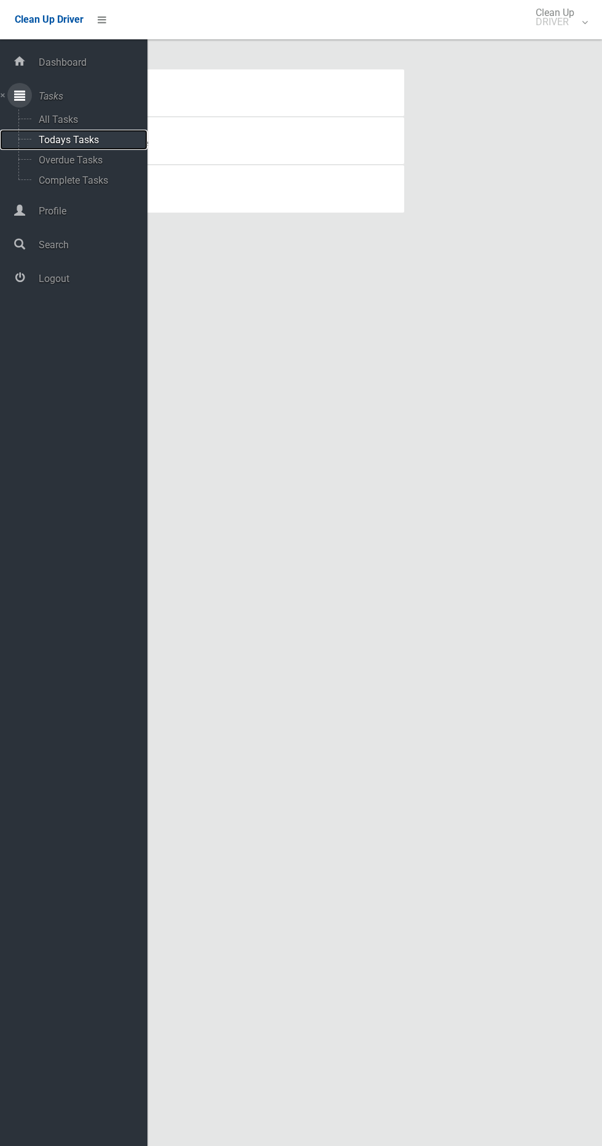
click at [125, 141] on span "Todays Tasks" at bounding box center [86, 140] width 102 height 12
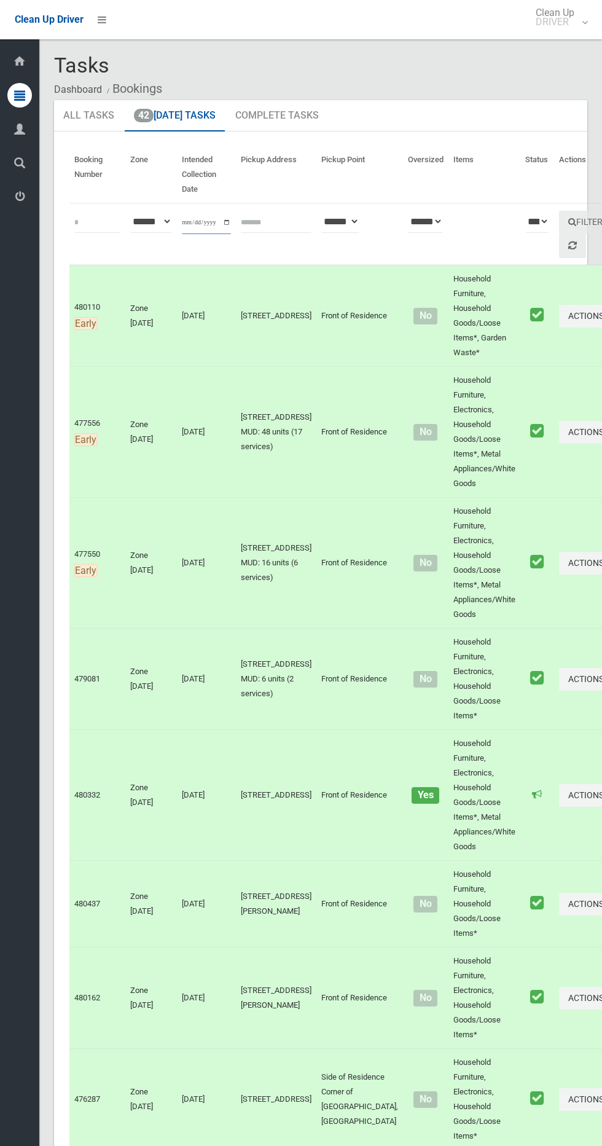
click at [206, 217] on input "**********" at bounding box center [206, 222] width 49 height 23
type input "**********"
click at [568, 245] on icon at bounding box center [572, 245] width 9 height 10
click at [559, 218] on button "Filter" at bounding box center [585, 222] width 53 height 23
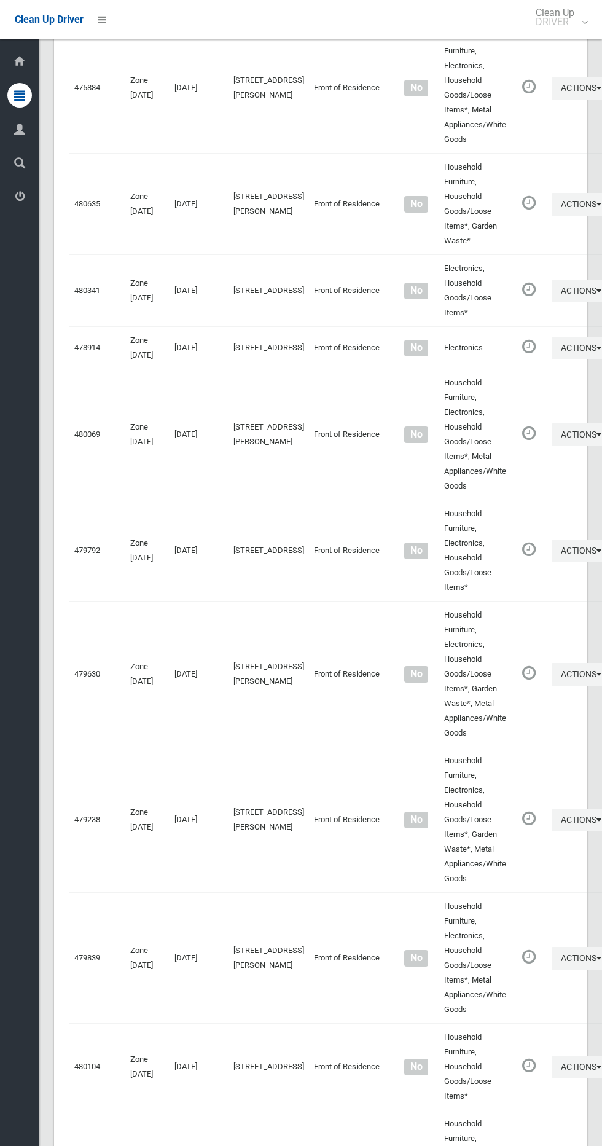
scroll to position [5592, 0]
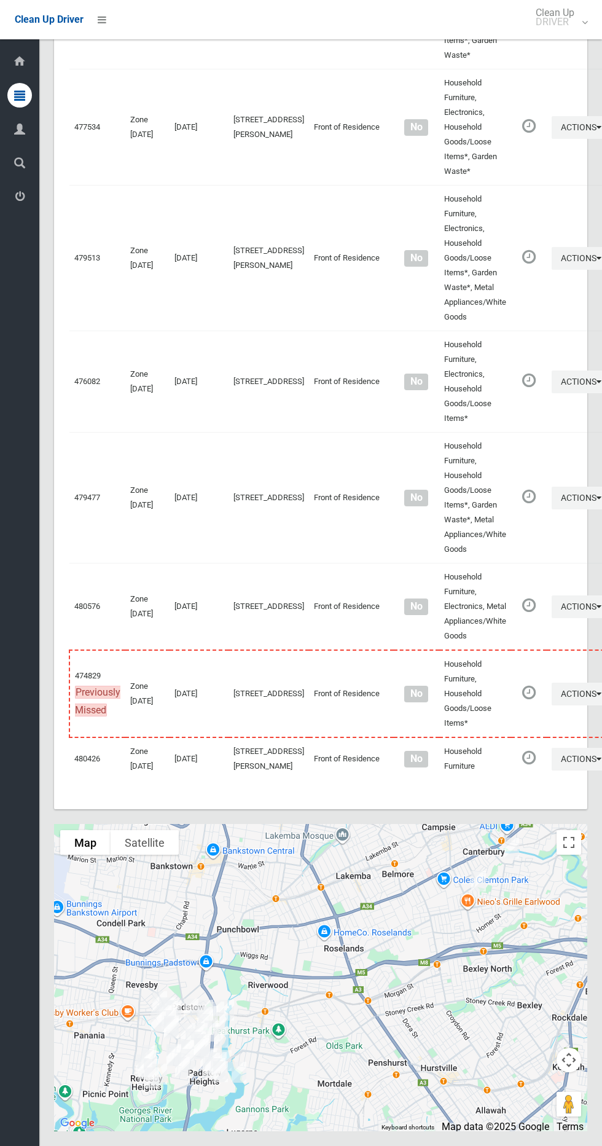
click at [578, 827] on div at bounding box center [320, 977] width 533 height 307
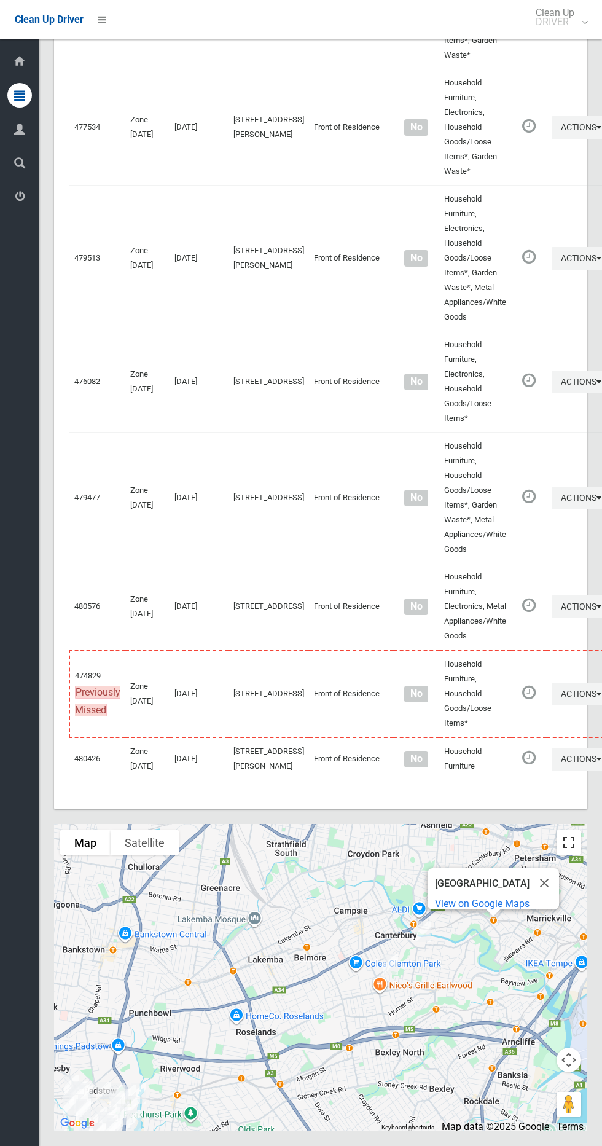
click at [559, 849] on button "Toggle fullscreen view" at bounding box center [569, 842] width 25 height 25
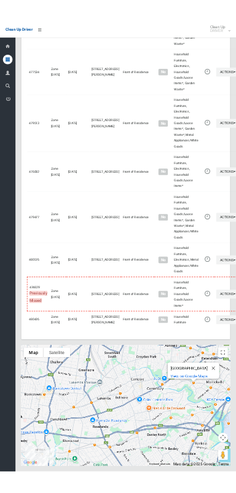
scroll to position [5481, 0]
